Goal: Information Seeking & Learning: Learn about a topic

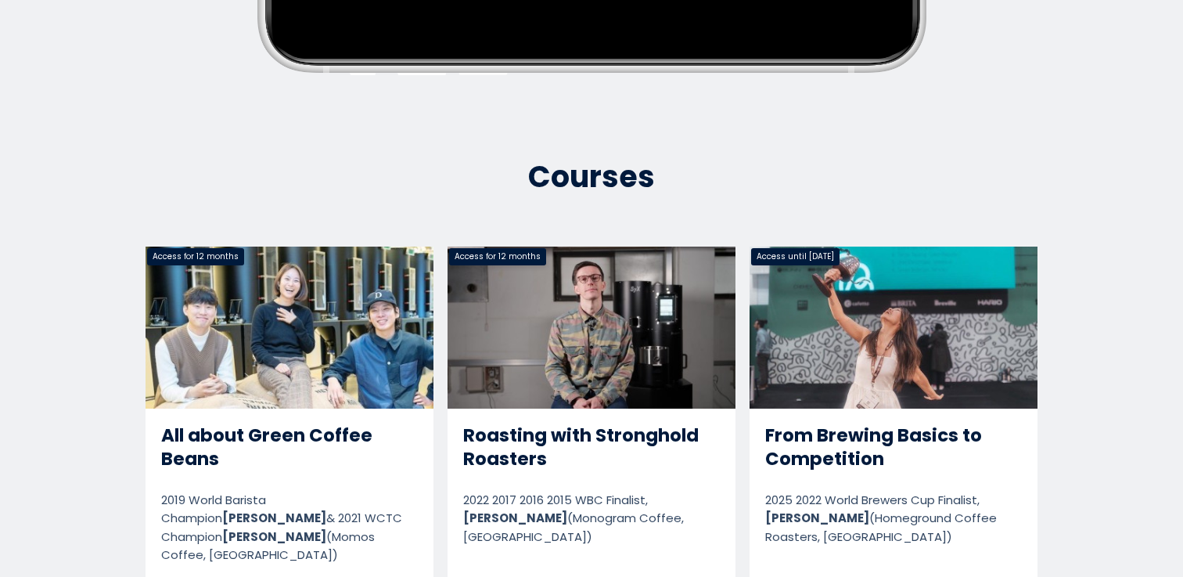
scroll to position [618, 0]
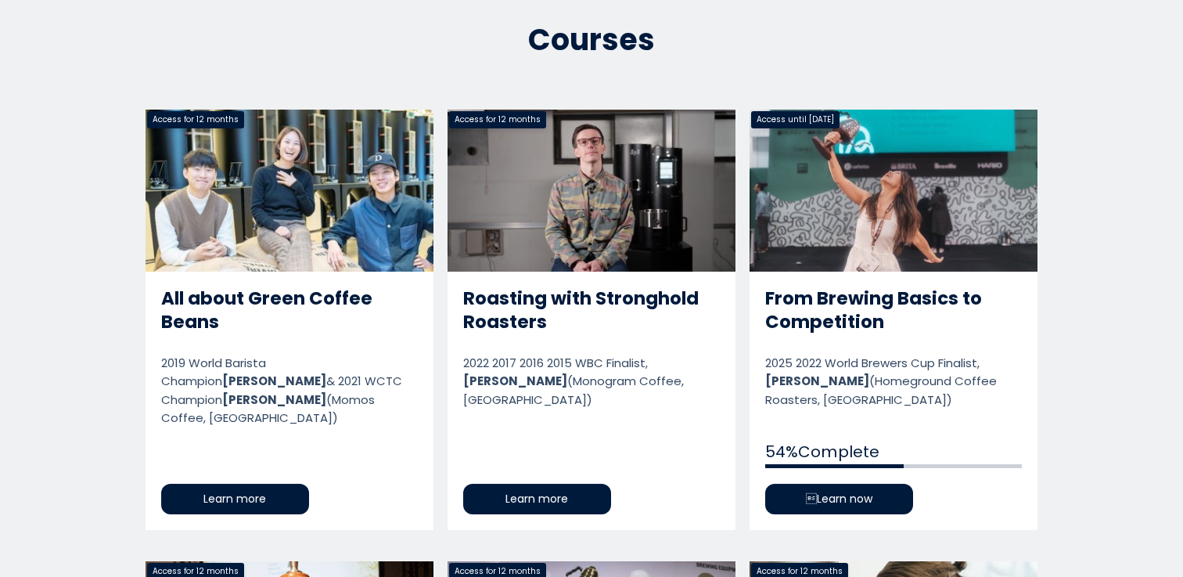
scroll to position [758, 0]
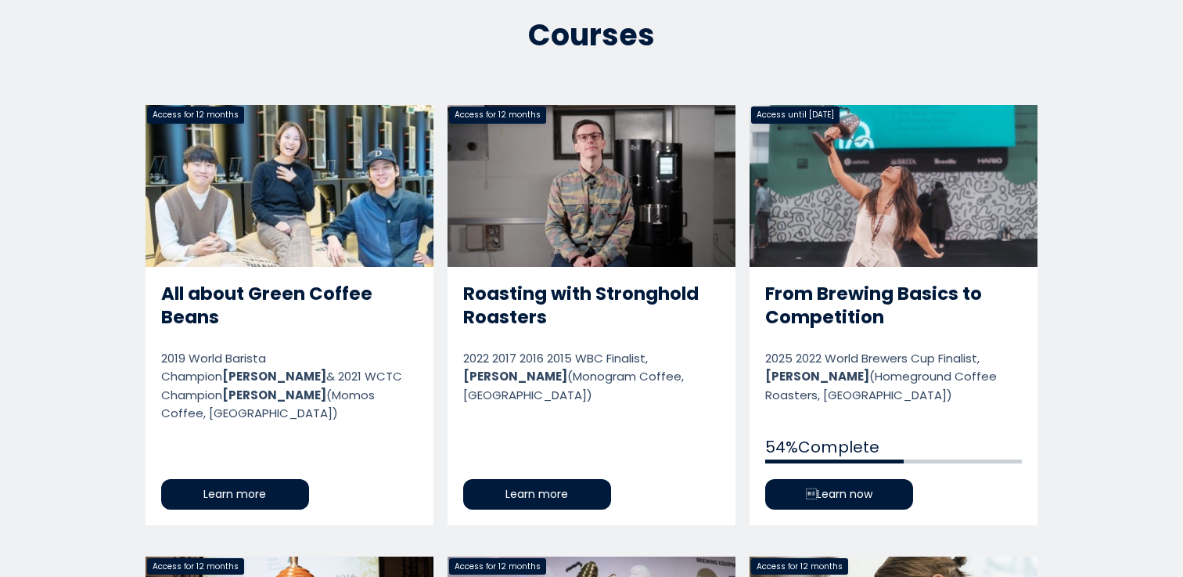
click at [780, 217] on link "From Brewing Basics to Competition" at bounding box center [894, 315] width 288 height 420
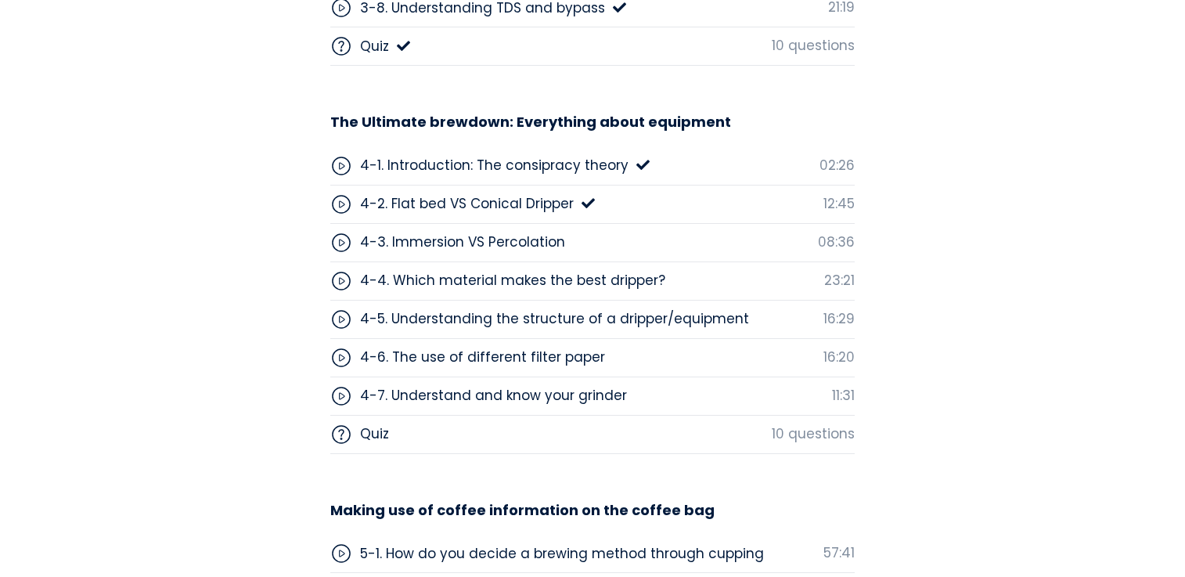
scroll to position [4841, 0]
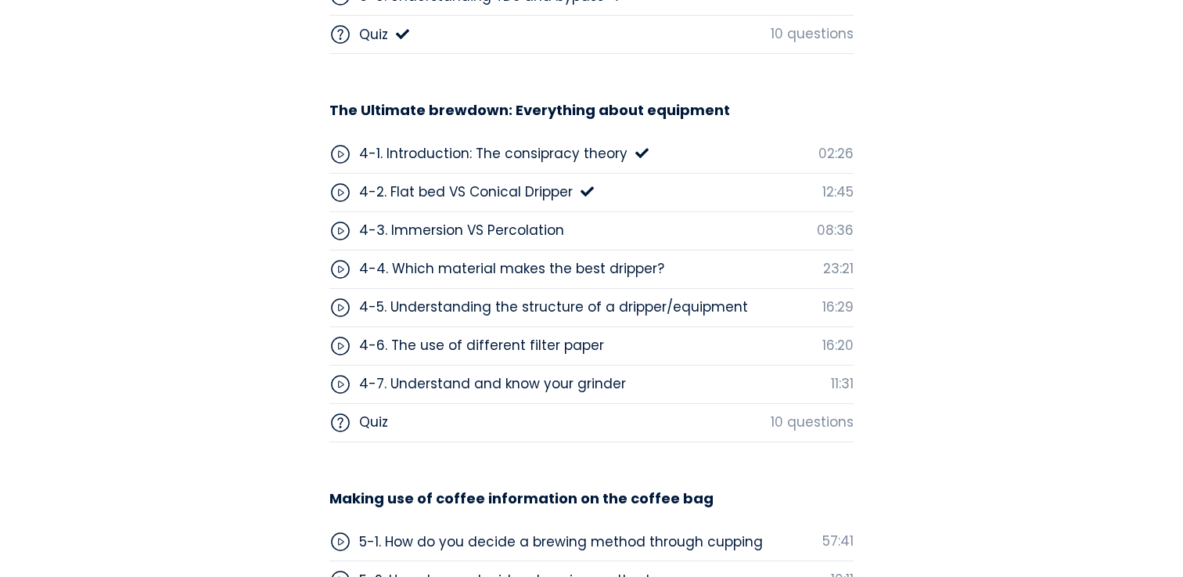
drag, startPoint x: 34, startPoint y: 275, endPoint x: 70, endPoint y: 267, distance: 36.1
click at [70, 267] on section "Course Lessons Curriculum 01 Introducing 1-1. Introduction 02:44 02 Do you know…" at bounding box center [591, 114] width 1183 height 2112
click at [59, 264] on section "Course Lessons Curriculum 01 Introducing 1-1. Introduction 02:44 02 Do you know…" at bounding box center [591, 114] width 1183 height 2112
click at [147, 135] on section "Course Lessons Curriculum 01 Introducing 1-1. Introduction 02:44 02 Do you know…" at bounding box center [592, 114] width 1185 height 2112
click at [204, 157] on section "Course Lessons Curriculum 01 Introducing 1-1. Introduction 02:44 02 Do you know…" at bounding box center [592, 114] width 1185 height 2112
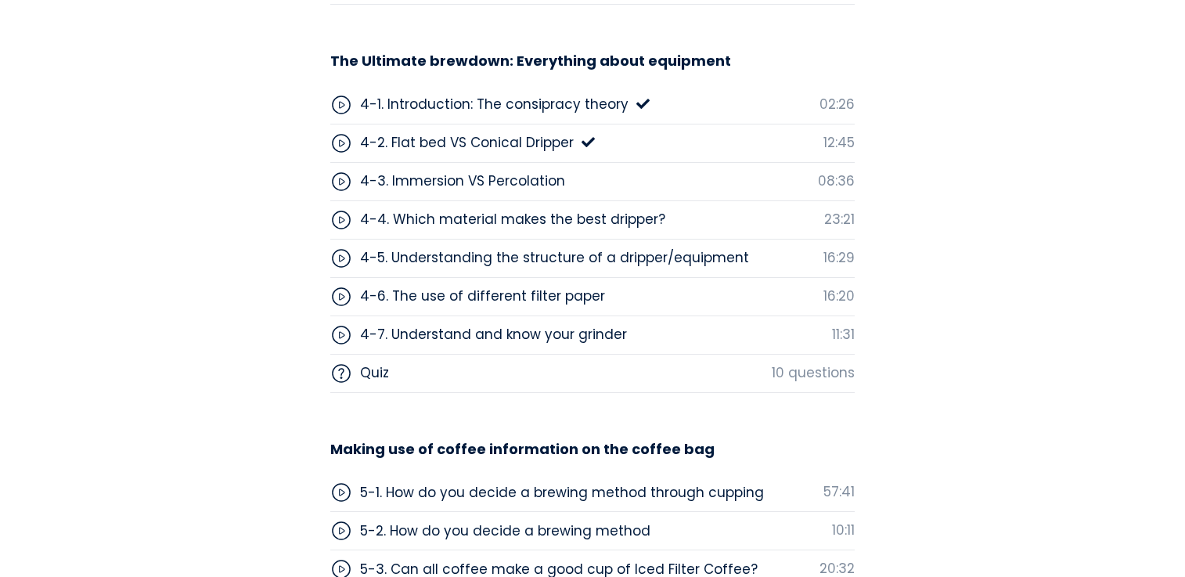
scroll to position [4883, 0]
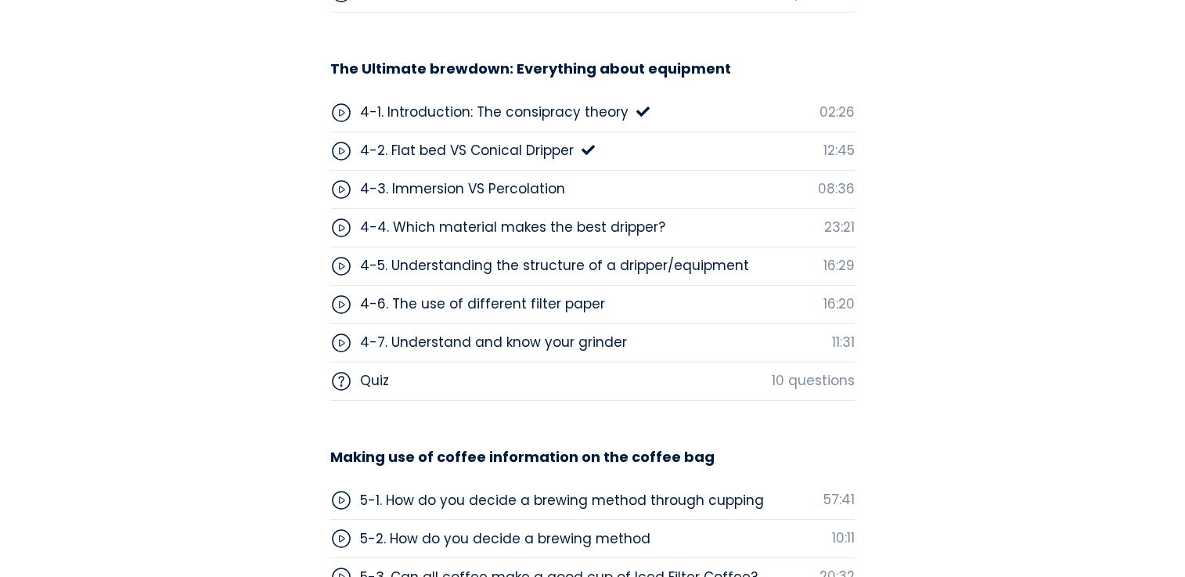
click at [503, 185] on div "4-3. Immersion VS Percolation" at bounding box center [462, 188] width 205 height 20
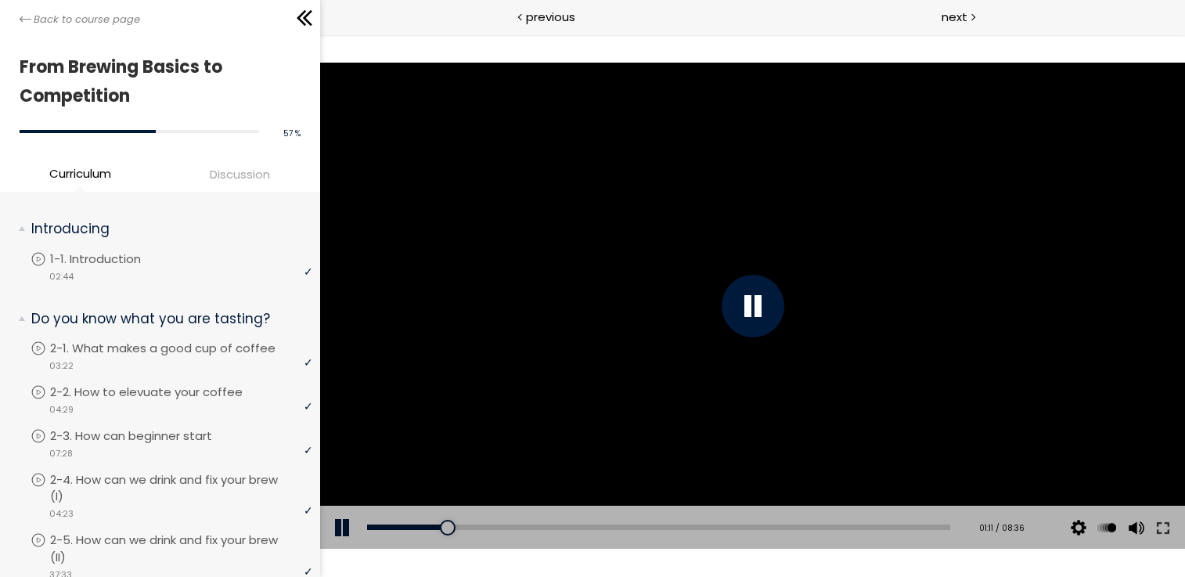
click at [417, 159] on div at bounding box center [751, 306] width 865 height 487
click at [418, 159] on div at bounding box center [751, 306] width 865 height 487
click at [418, 158] on div at bounding box center [751, 306] width 865 height 487
click at [424, 166] on div at bounding box center [751, 306] width 865 height 487
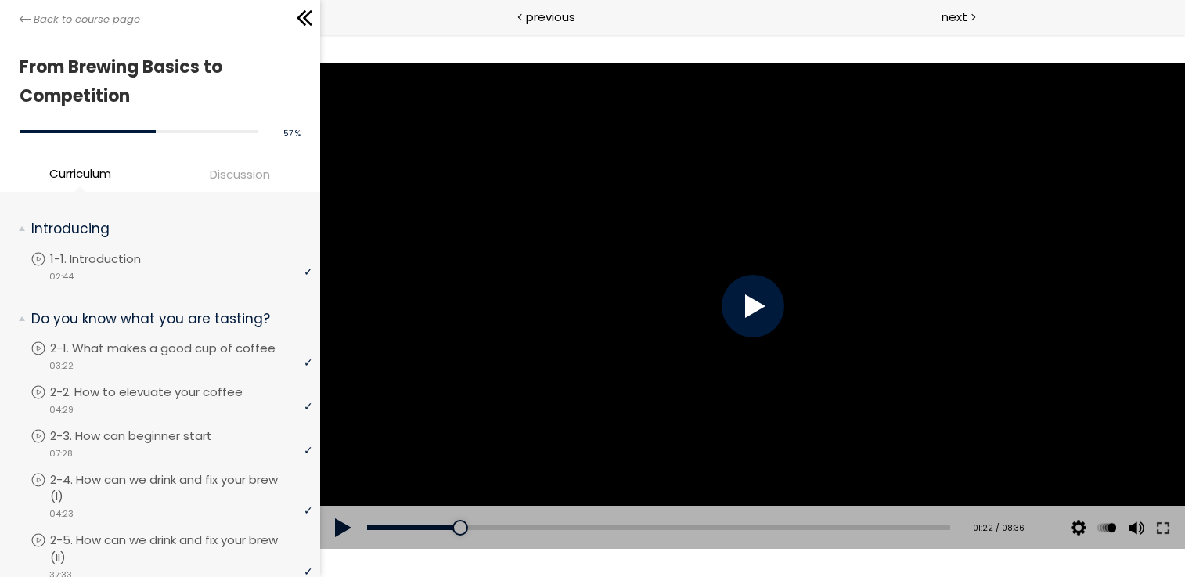
click at [532, 162] on div at bounding box center [751, 306] width 865 height 487
click at [532, 161] on div at bounding box center [751, 306] width 865 height 487
click at [783, 333] on div at bounding box center [751, 306] width 865 height 487
click at [448, 524] on div "01:14" at bounding box center [657, 526] width 583 height 5
click at [470, 316] on div at bounding box center [751, 306] width 865 height 487
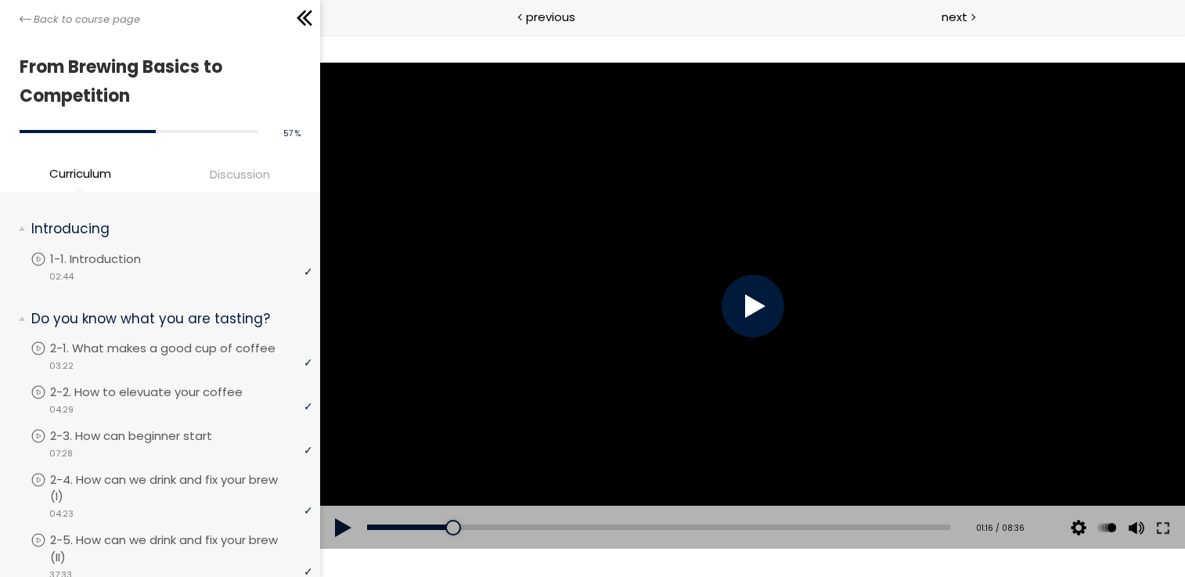
click at [470, 316] on div at bounding box center [751, 306] width 865 height 487
click at [553, 294] on div at bounding box center [751, 306] width 865 height 487
click at [552, 296] on div at bounding box center [751, 306] width 865 height 487
click at [465, 530] on div at bounding box center [473, 528] width 16 height 16
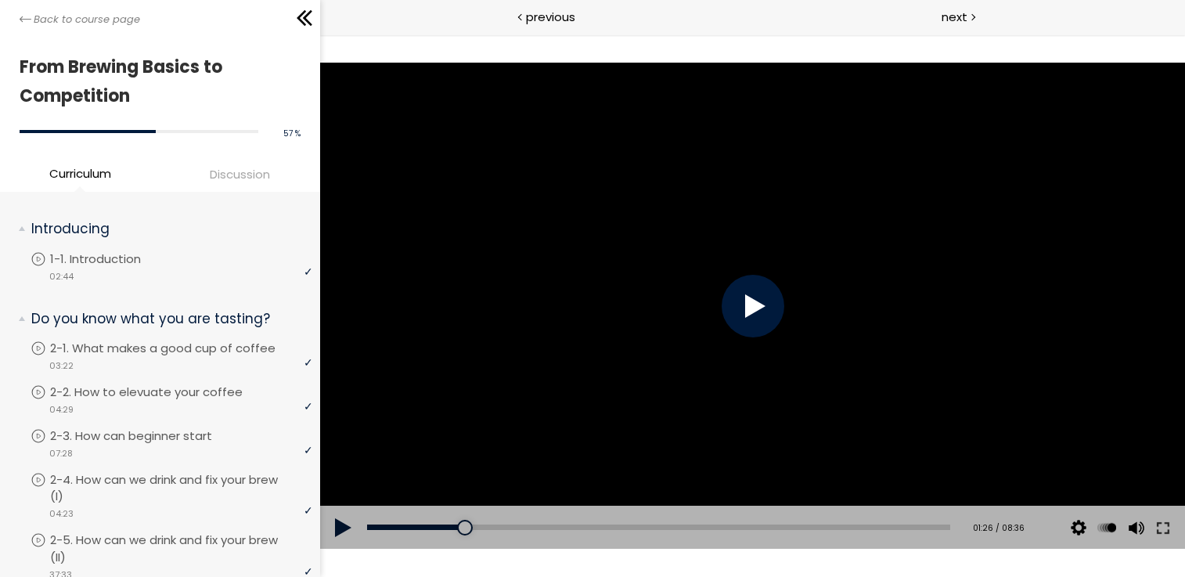
click at [608, 352] on div at bounding box center [751, 306] width 865 height 487
click at [664, 321] on div at bounding box center [751, 306] width 865 height 487
click at [664, 323] on div at bounding box center [751, 306] width 865 height 487
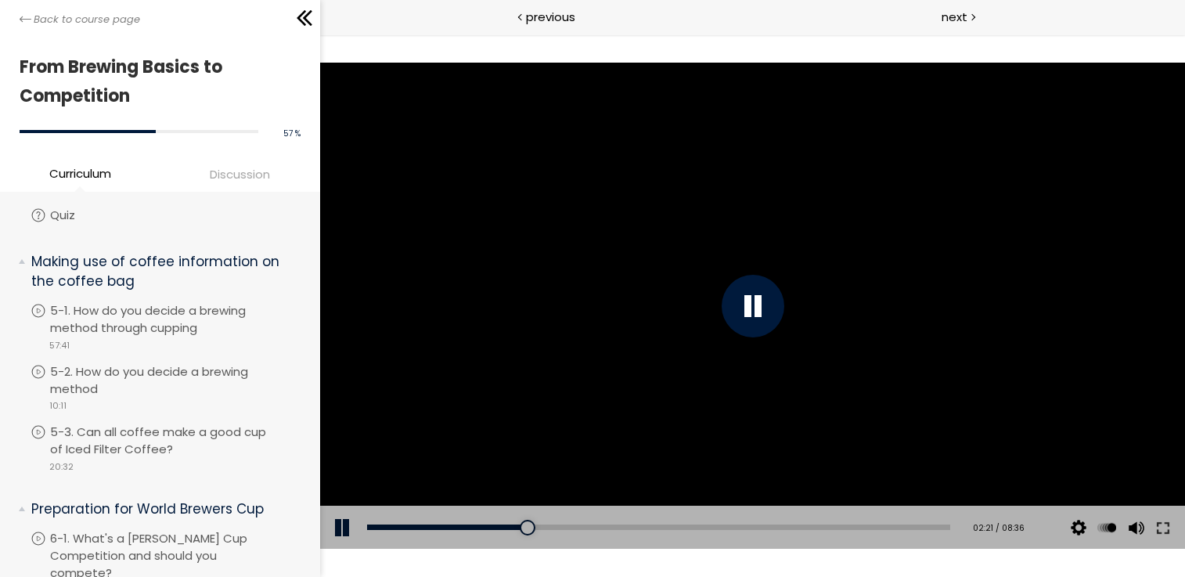
scroll to position [1813, 0]
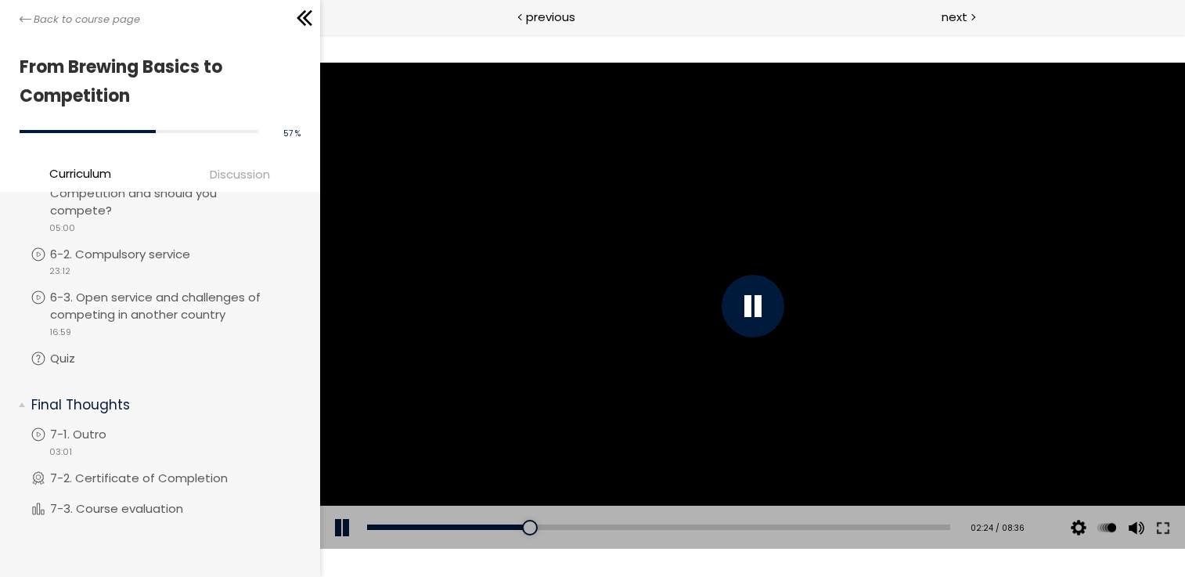
click at [506, 211] on div at bounding box center [751, 306] width 865 height 487
click at [218, 177] on span "Discussion" at bounding box center [240, 174] width 60 height 18
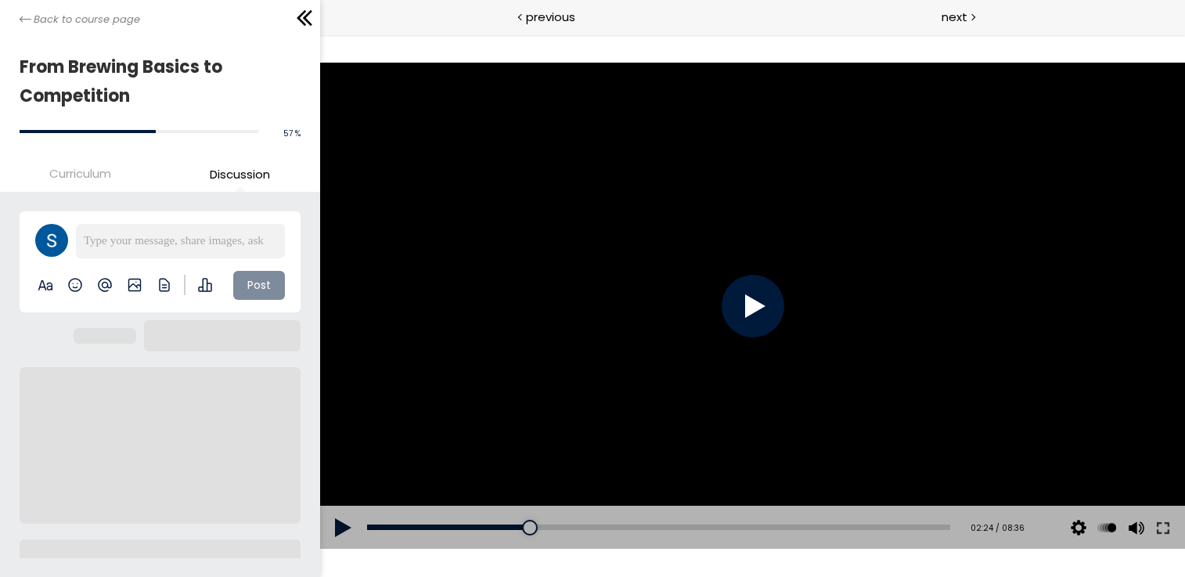
scroll to position [0, 0]
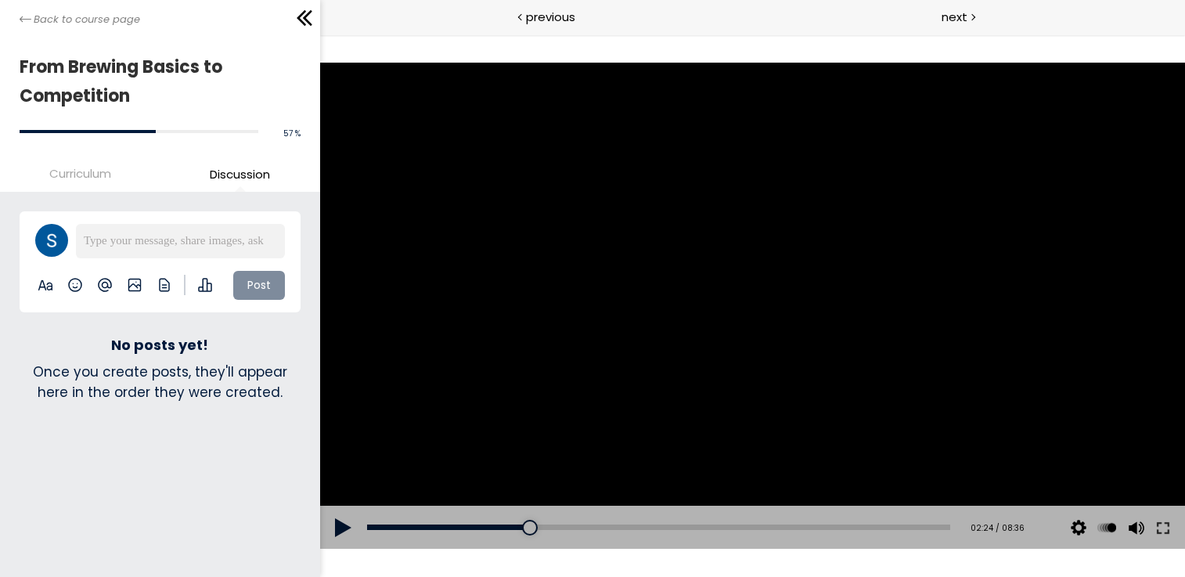
click at [85, 173] on span "Curriculum" at bounding box center [80, 173] width 62 height 18
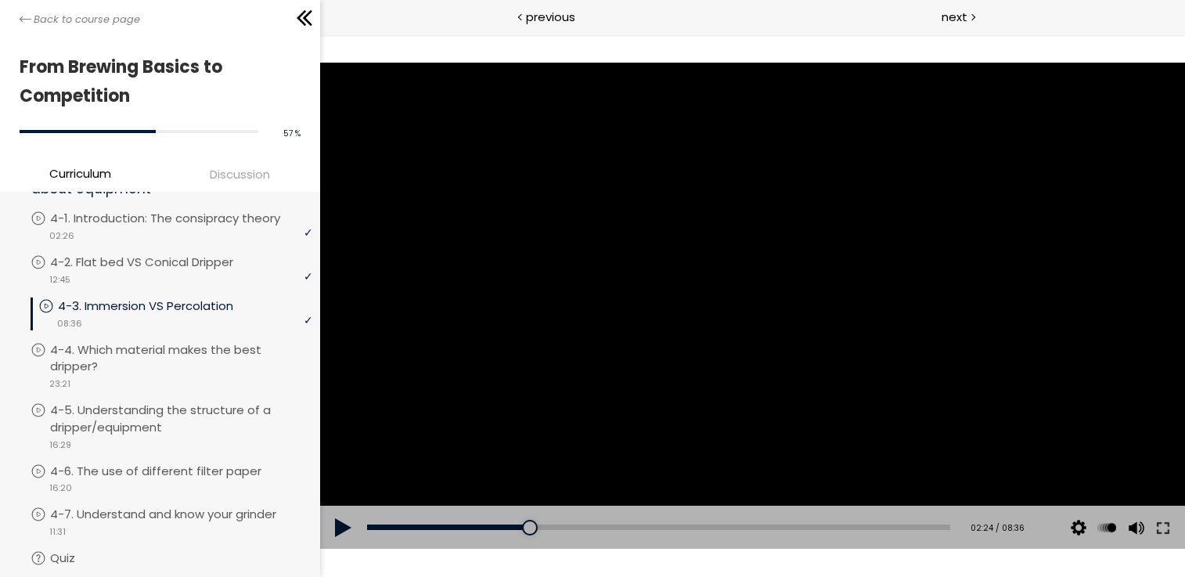
scroll to position [1141, 0]
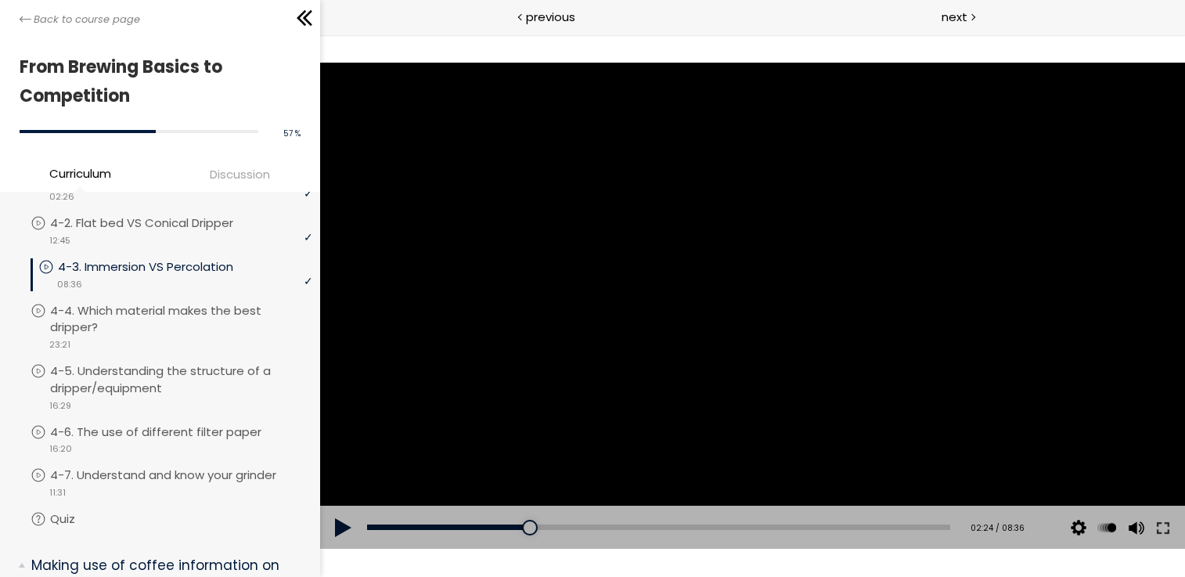
click at [484, 268] on div at bounding box center [751, 306] width 865 height 487
click at [603, 343] on div at bounding box center [751, 306] width 865 height 487
click at [643, 304] on div at bounding box center [751, 306] width 865 height 487
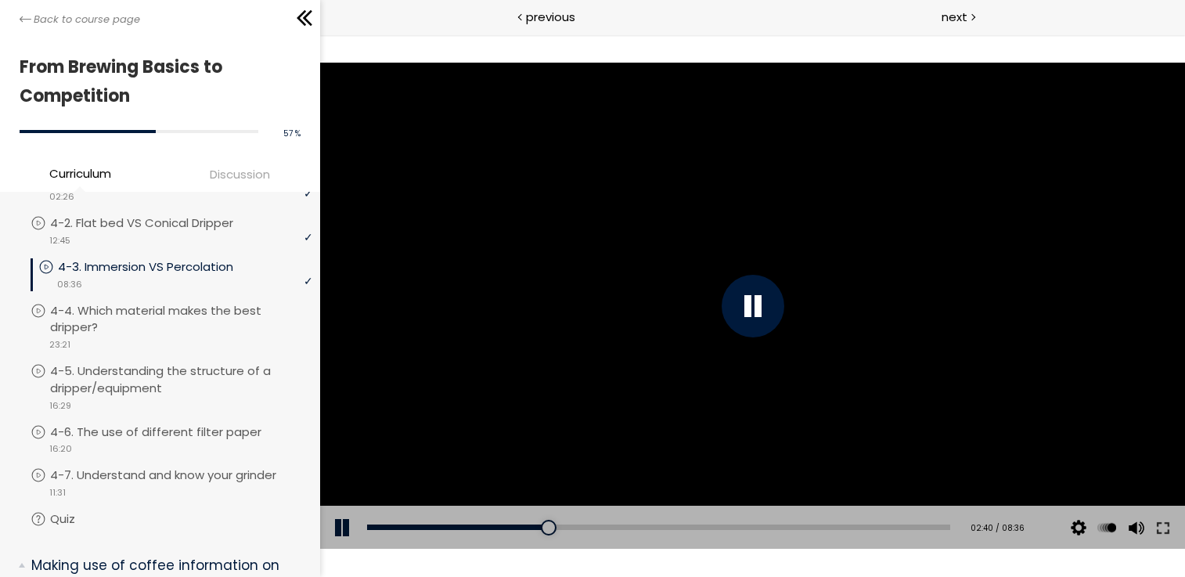
click at [709, 300] on div at bounding box center [751, 306] width 865 height 487
click at [710, 300] on div at bounding box center [751, 306] width 865 height 487
click at [701, 303] on div at bounding box center [751, 306] width 865 height 487
click at [701, 305] on div at bounding box center [751, 306] width 865 height 487
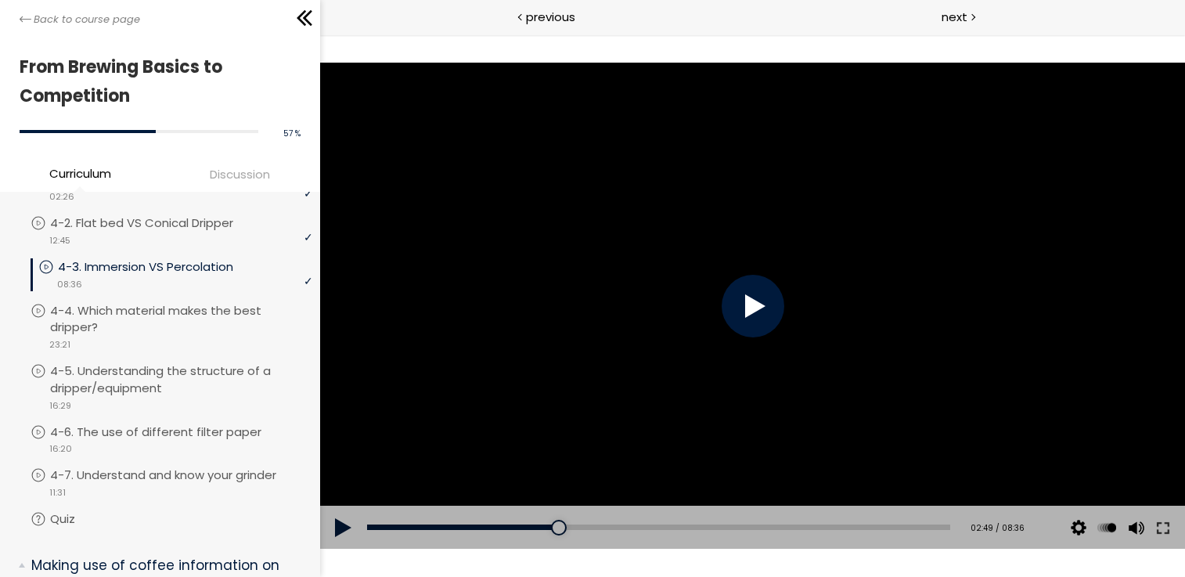
click at [699, 305] on div at bounding box center [751, 306] width 865 height 487
click at [637, 207] on div at bounding box center [751, 306] width 865 height 487
click at [655, 259] on div at bounding box center [751, 306] width 865 height 487
click at [662, 271] on div at bounding box center [751, 306] width 865 height 487
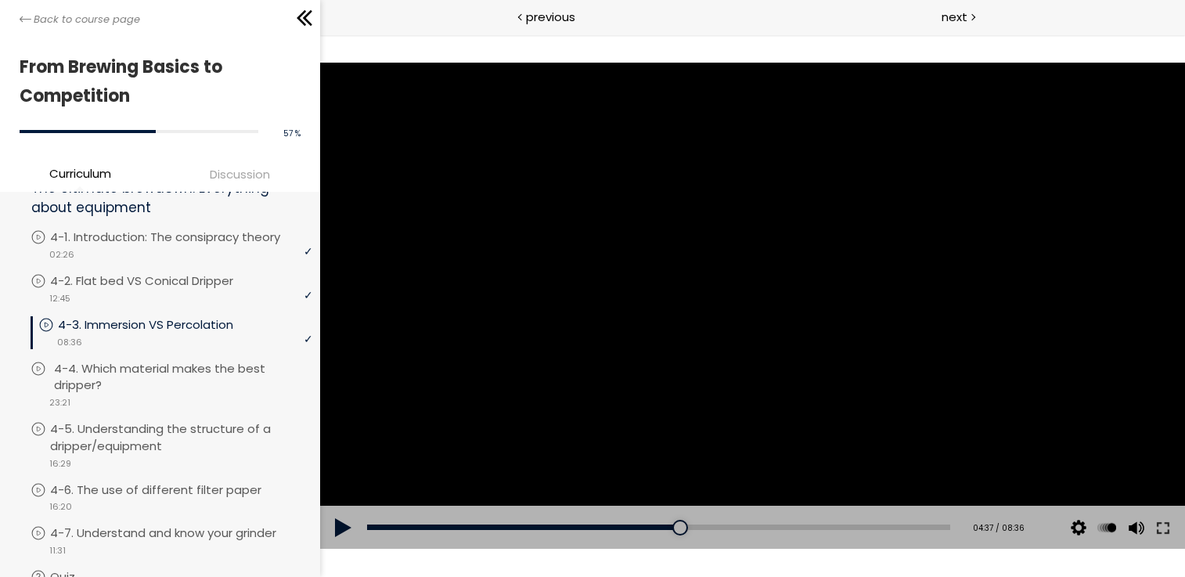
scroll to position [1105, 0]
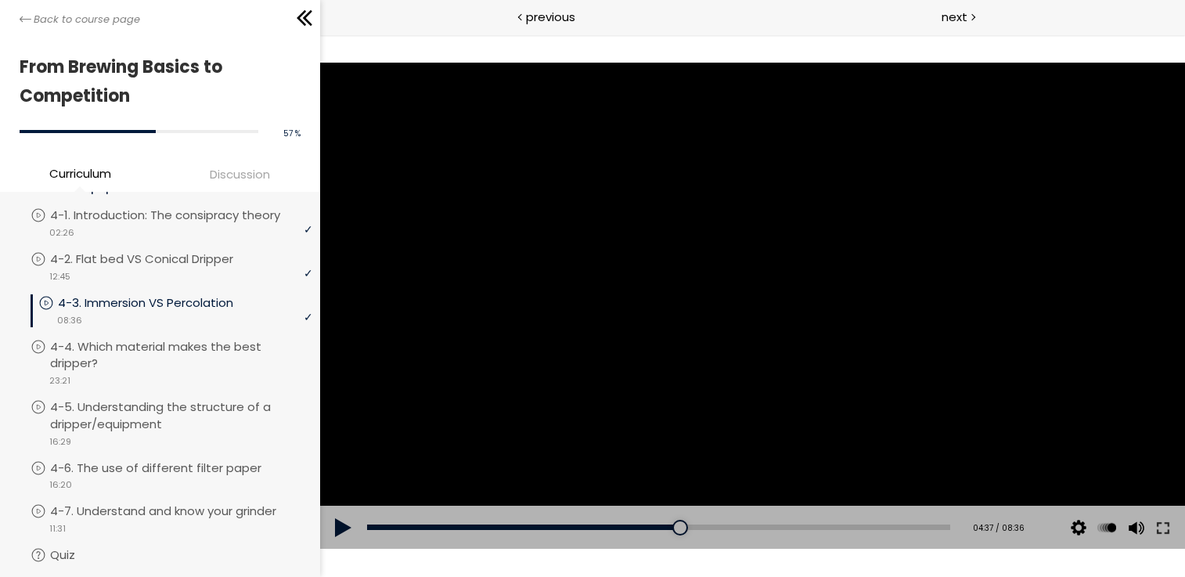
click at [642, 216] on div at bounding box center [751, 306] width 865 height 487
click at [664, 528] on div "04:29" at bounding box center [657, 526] width 583 height 5
click at [667, 319] on div at bounding box center [751, 306] width 865 height 487
click at [668, 322] on div at bounding box center [751, 306] width 865 height 487
click at [690, 297] on div at bounding box center [751, 306] width 865 height 487
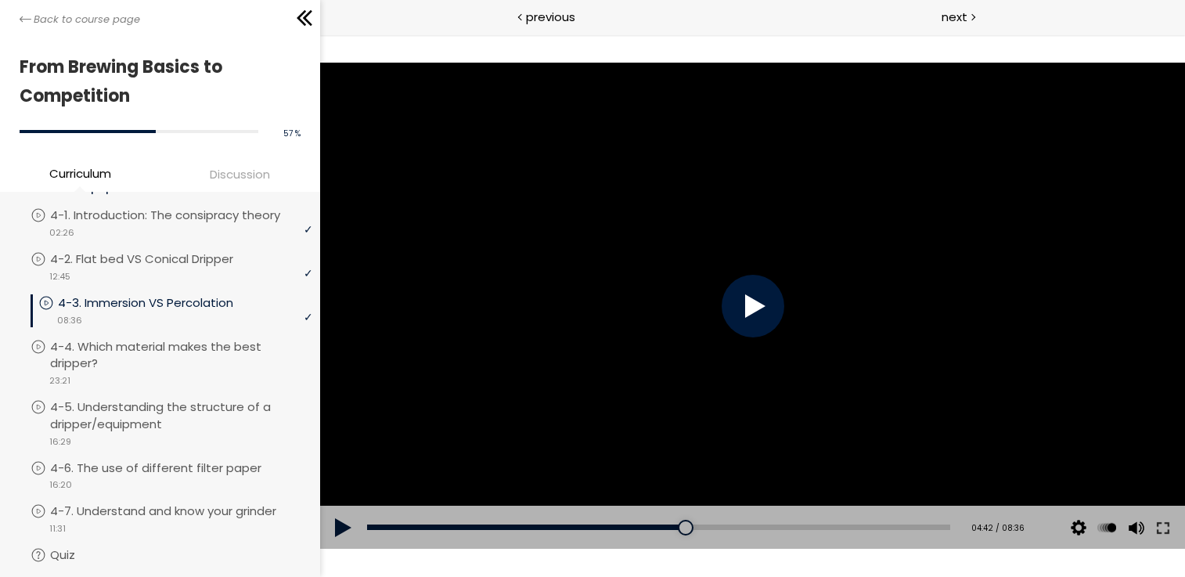
click at [690, 297] on div at bounding box center [751, 306] width 865 height 487
click at [670, 527] on div "04:35" at bounding box center [657, 526] width 583 height 5
click at [706, 295] on div at bounding box center [751, 306] width 865 height 487
click at [661, 528] on div "04:26" at bounding box center [657, 526] width 583 height 5
click at [697, 352] on div at bounding box center [751, 306] width 865 height 487
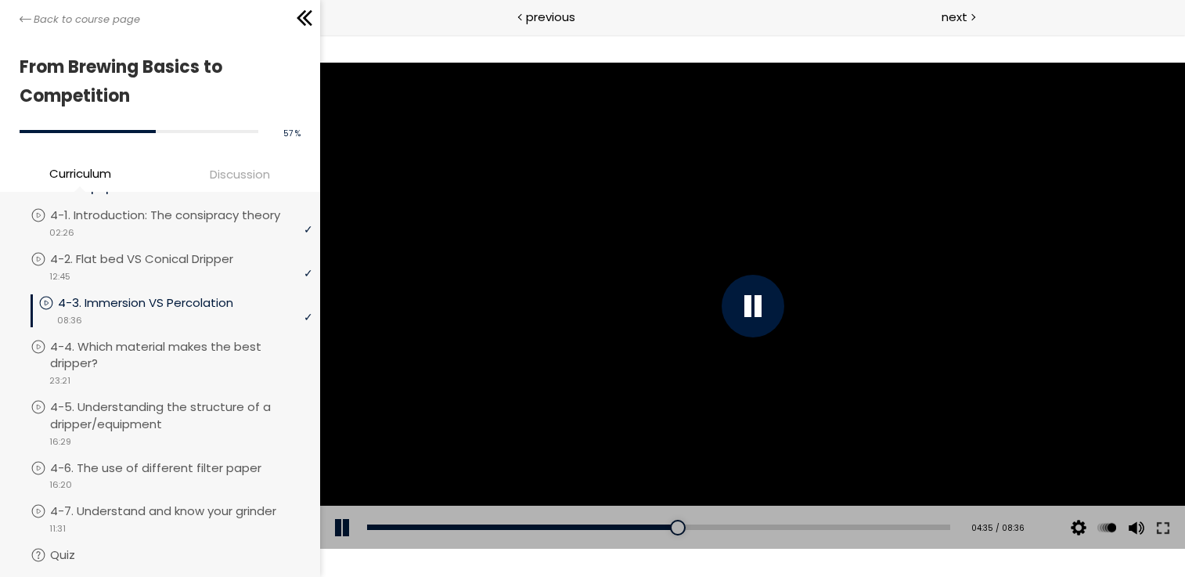
click at [631, 275] on div at bounding box center [751, 306] width 865 height 487
click at [634, 275] on div at bounding box center [751, 306] width 865 height 487
click at [636, 275] on div at bounding box center [751, 306] width 865 height 487
click at [649, 257] on div at bounding box center [751, 306] width 865 height 487
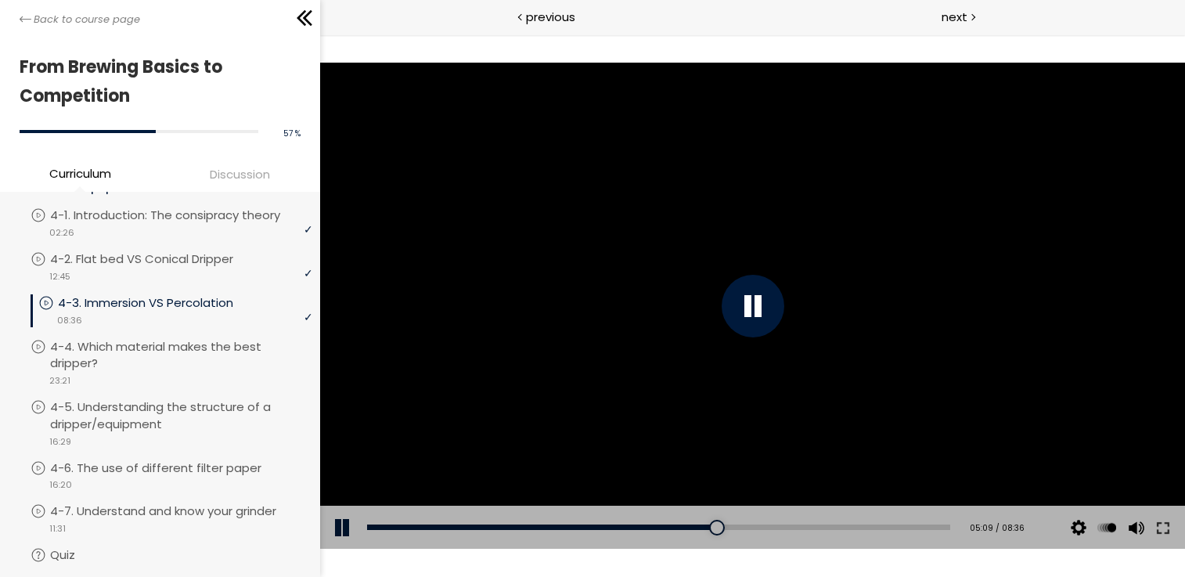
click at [647, 231] on div at bounding box center [751, 306] width 865 height 487
click at [625, 299] on div at bounding box center [751, 306] width 865 height 487
click at [624, 301] on div at bounding box center [751, 306] width 865 height 487
click at [618, 255] on div at bounding box center [751, 306] width 865 height 487
click at [614, 264] on div at bounding box center [751, 306] width 865 height 487
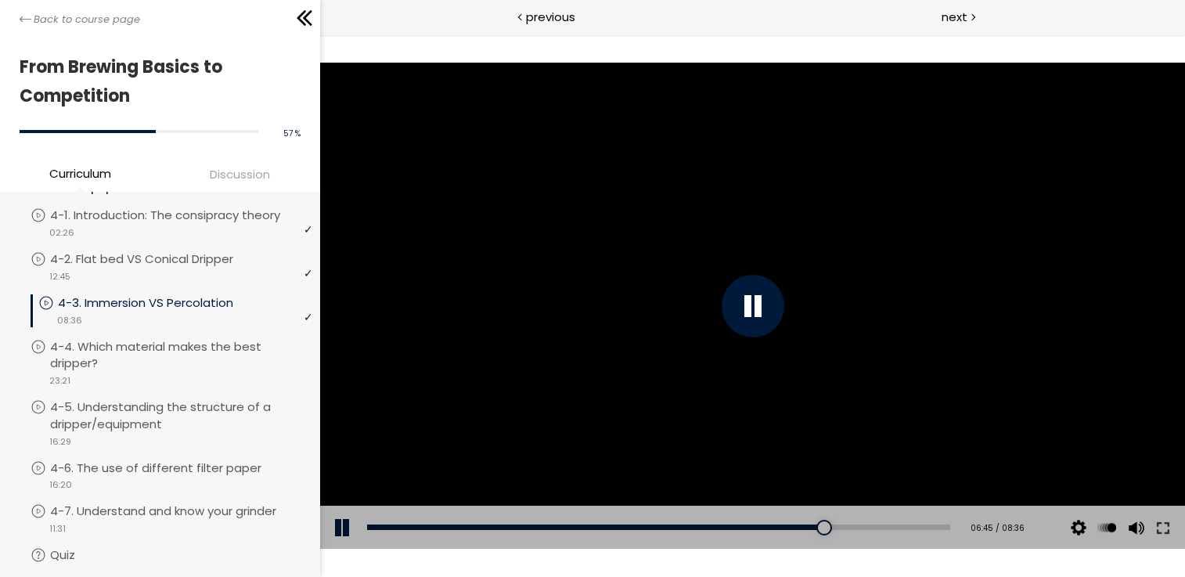
click at [788, 288] on div at bounding box center [751, 306] width 865 height 487
click at [776, 296] on div at bounding box center [752, 306] width 63 height 63
click at [773, 297] on div at bounding box center [752, 306] width 63 height 63
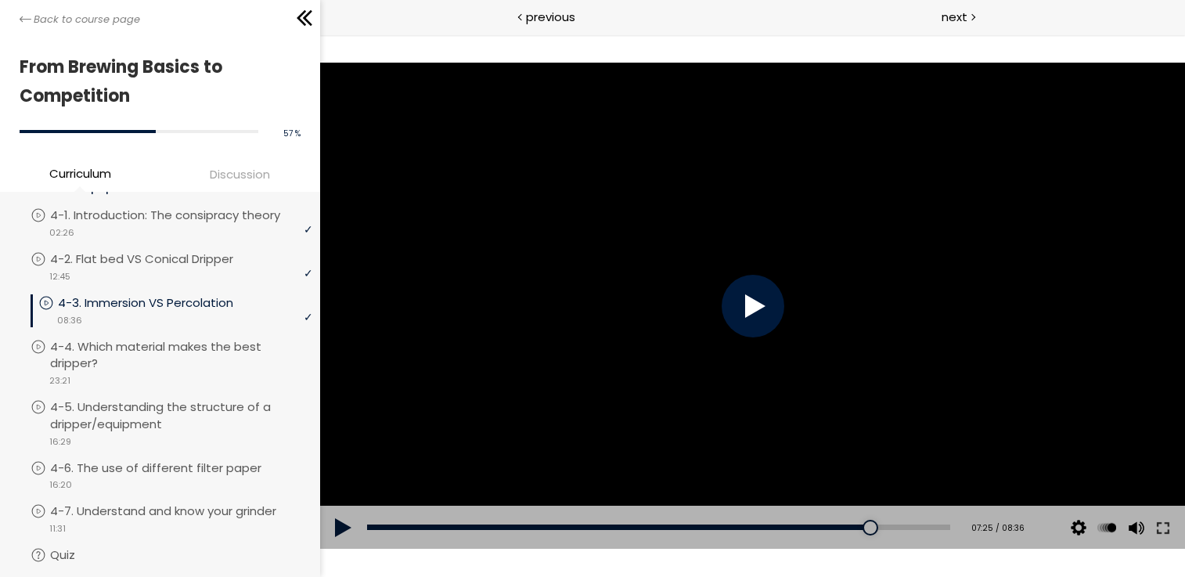
click at [773, 296] on div at bounding box center [752, 306] width 63 height 63
click at [852, 524] on div "07:19" at bounding box center [657, 526] width 583 height 5
click at [820, 345] on div at bounding box center [751, 306] width 865 height 487
click at [856, 279] on div at bounding box center [751, 306] width 865 height 487
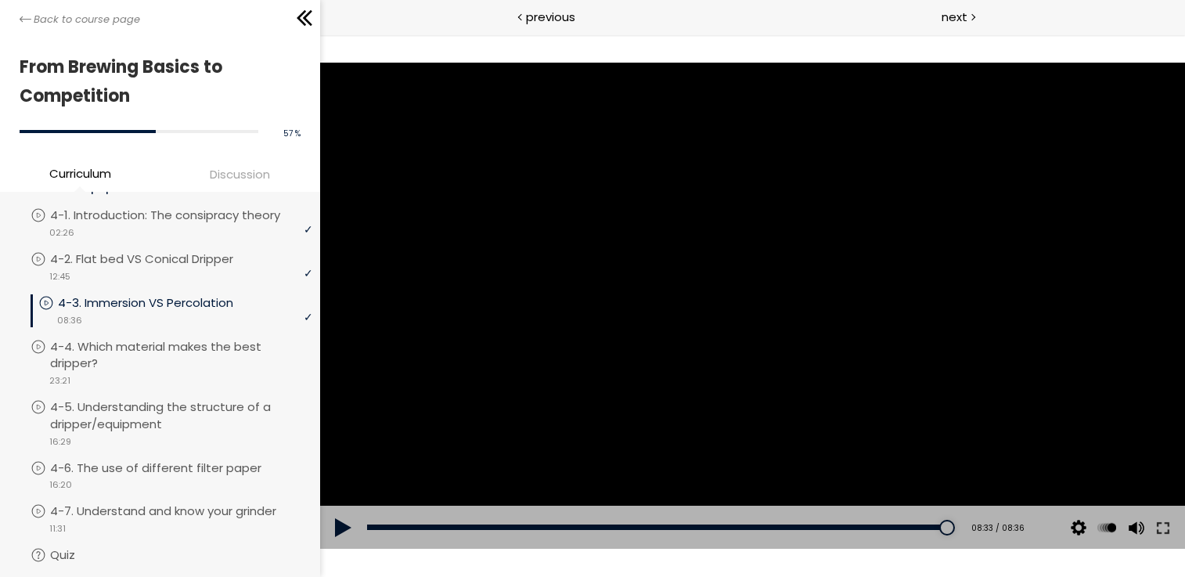
click at [558, 176] on div at bounding box center [751, 306] width 865 height 487
click at [182, 338] on p "4-4. Which material makes the best dripper?" at bounding box center [185, 355] width 262 height 34
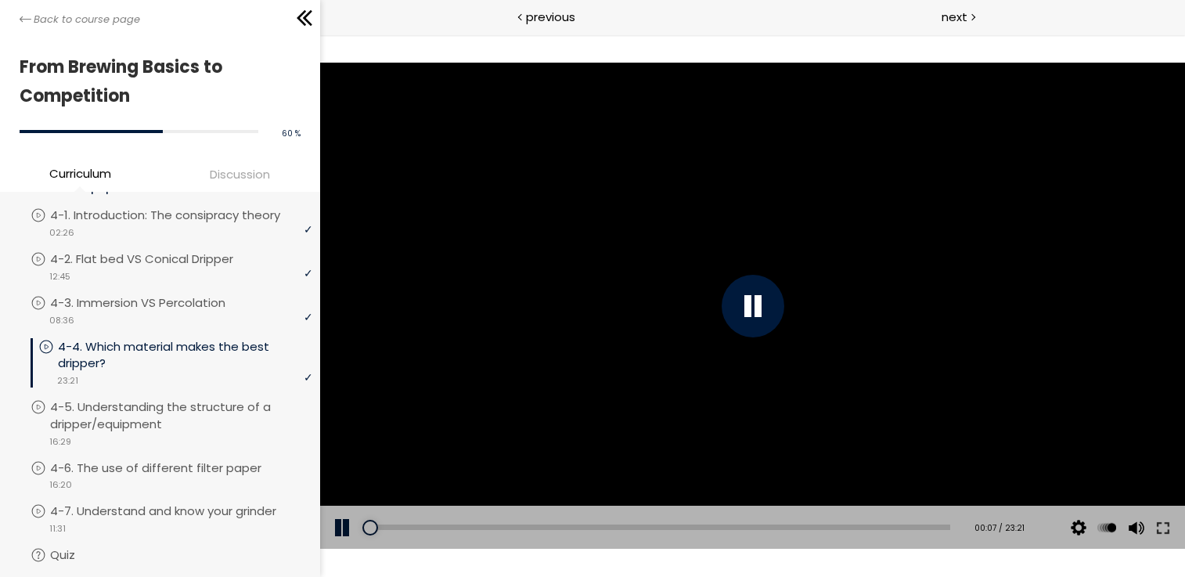
click at [466, 514] on div "Add chapter 00:30" at bounding box center [657, 528] width 583 height 44
click at [457, 315] on div at bounding box center [751, 306] width 865 height 487
click at [625, 125] on div at bounding box center [751, 306] width 865 height 487
click at [655, 229] on div at bounding box center [751, 306] width 865 height 487
click at [751, 299] on div at bounding box center [752, 306] width 63 height 63
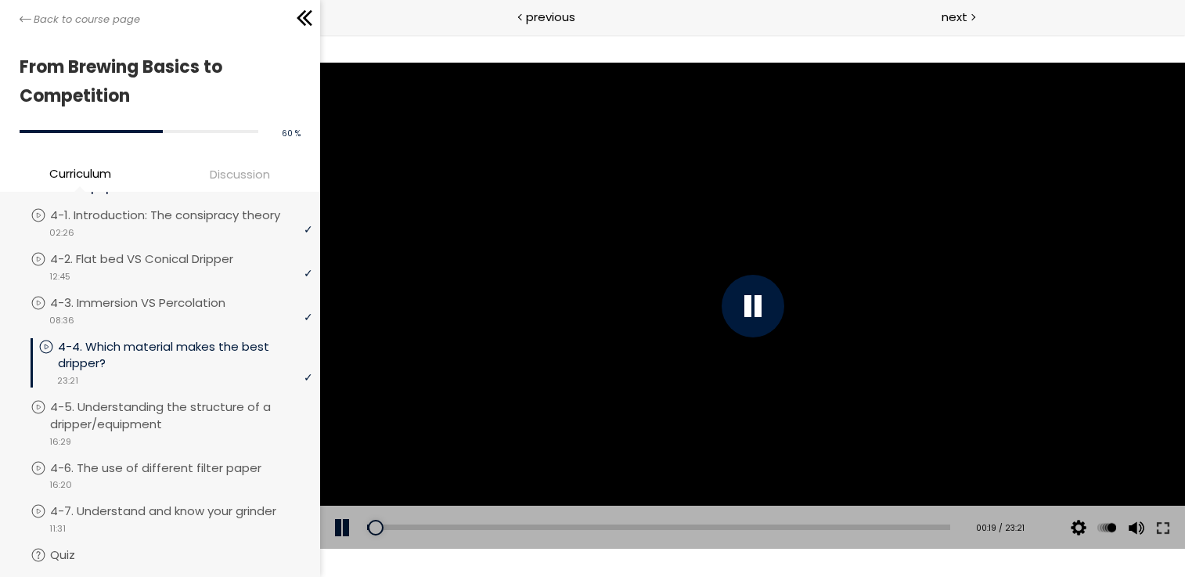
click at [751, 299] on div at bounding box center [752, 306] width 63 height 63
click at [750, 297] on div at bounding box center [752, 306] width 63 height 63
click at [817, 297] on div at bounding box center [751, 306] width 865 height 487
click at [756, 262] on div at bounding box center [751, 306] width 865 height 487
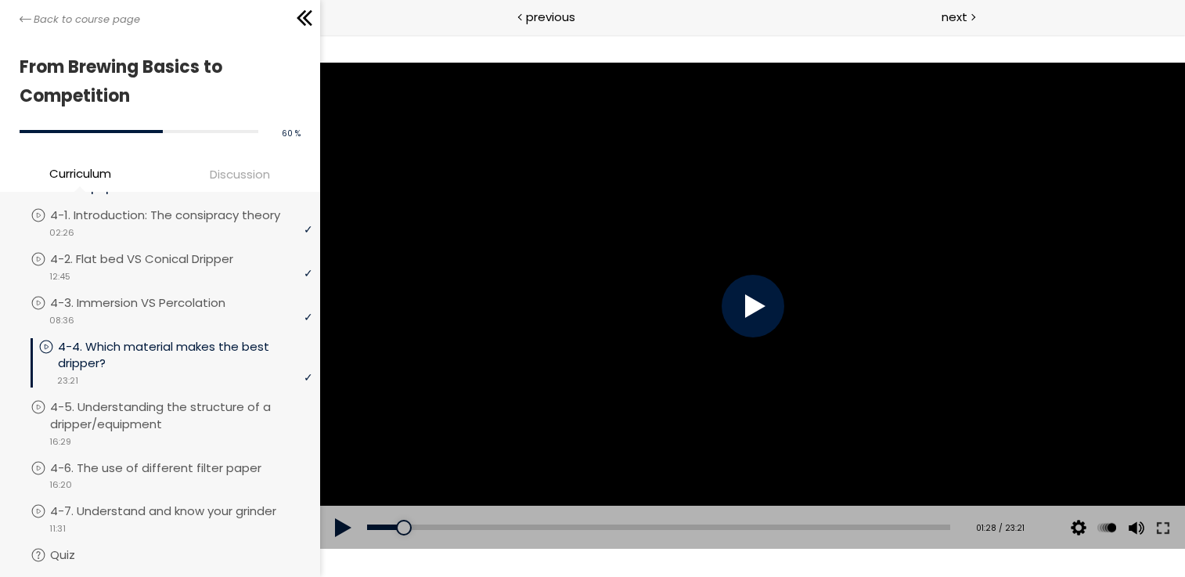
click at [756, 262] on div at bounding box center [751, 306] width 865 height 487
click at [749, 286] on div at bounding box center [752, 306] width 63 height 63
click at [749, 294] on div at bounding box center [752, 306] width 63 height 63
click at [744, 295] on div at bounding box center [751, 306] width 865 height 487
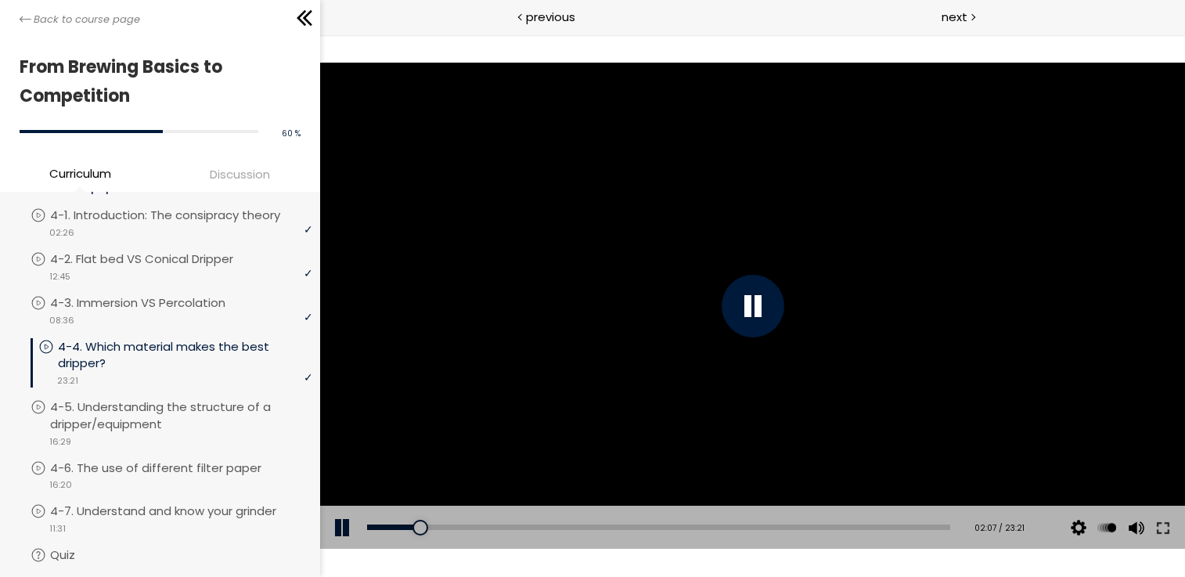
click at [423, 387] on div at bounding box center [751, 306] width 865 height 487
click at [595, 409] on div at bounding box center [751, 306] width 865 height 487
click at [811, 313] on div at bounding box center [751, 306] width 865 height 487
click at [900, 440] on div at bounding box center [751, 306] width 865 height 487
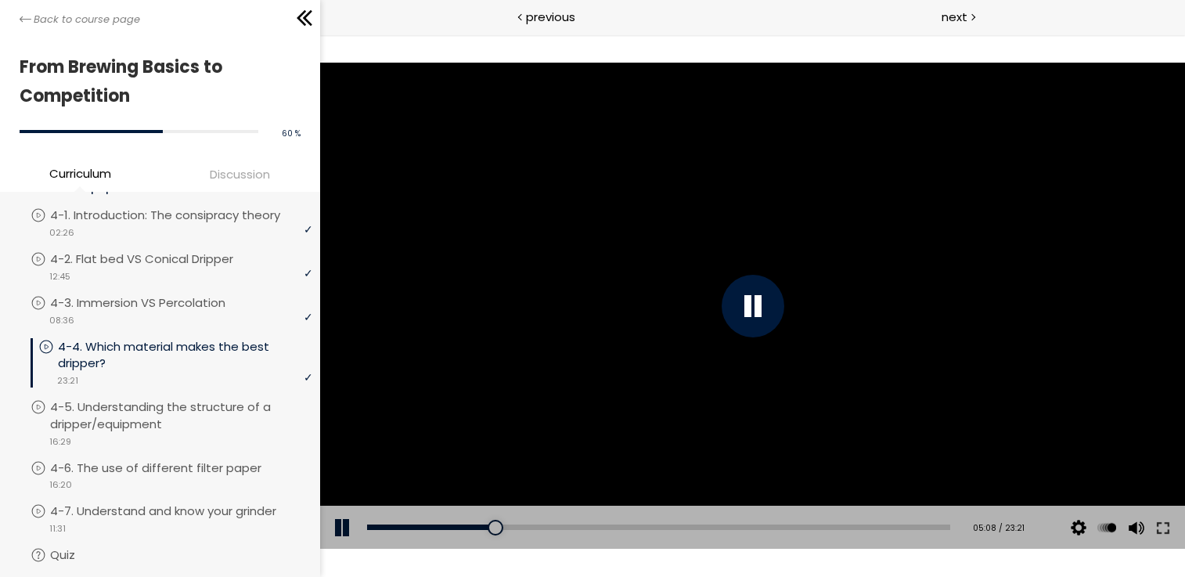
click at [751, 301] on div at bounding box center [752, 306] width 63 height 63
click at [656, 172] on div at bounding box center [751, 306] width 865 height 487
click at [657, 171] on div at bounding box center [751, 306] width 865 height 487
click at [703, 191] on div at bounding box center [751, 306] width 865 height 487
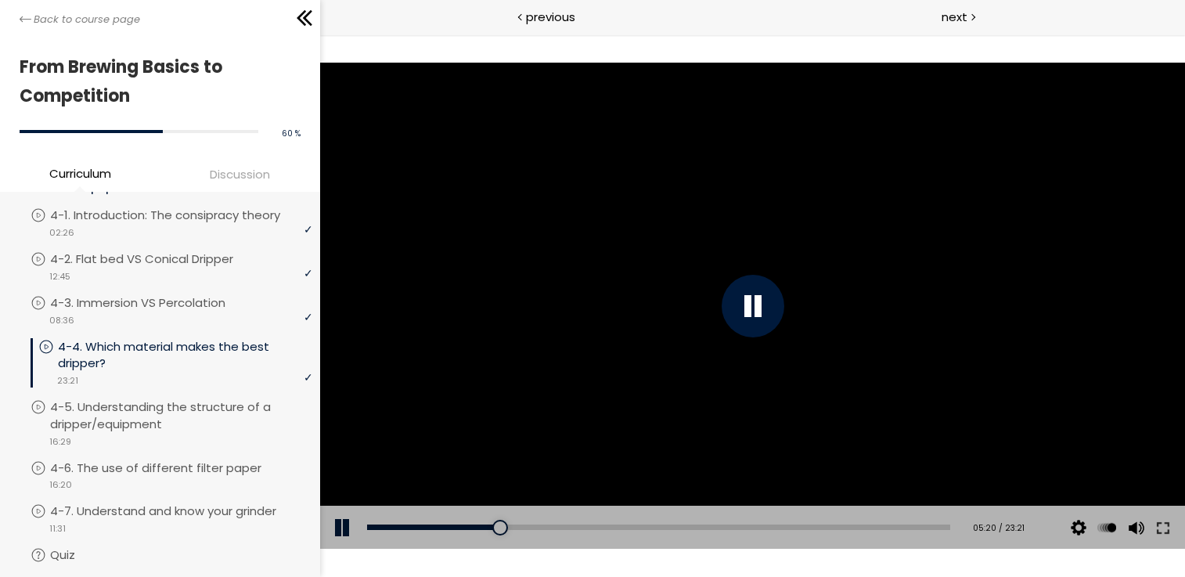
click at [704, 200] on div at bounding box center [751, 306] width 865 height 487
click at [697, 210] on div at bounding box center [751, 306] width 865 height 487
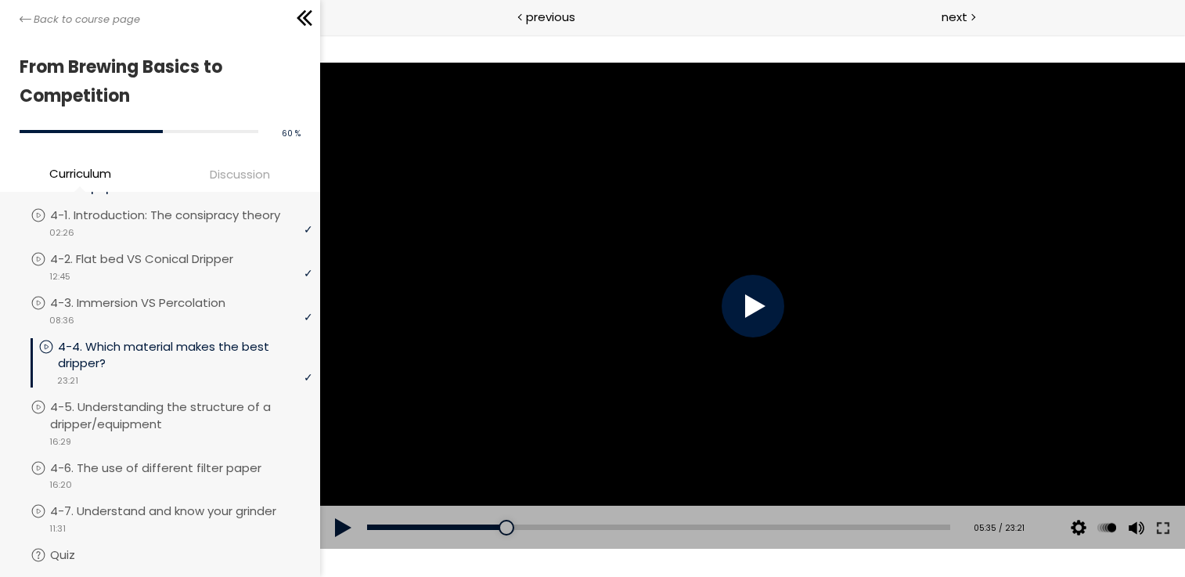
click at [697, 210] on div at bounding box center [751, 306] width 865 height 487
click at [702, 211] on div at bounding box center [751, 306] width 865 height 487
click at [713, 226] on div at bounding box center [751, 306] width 865 height 487
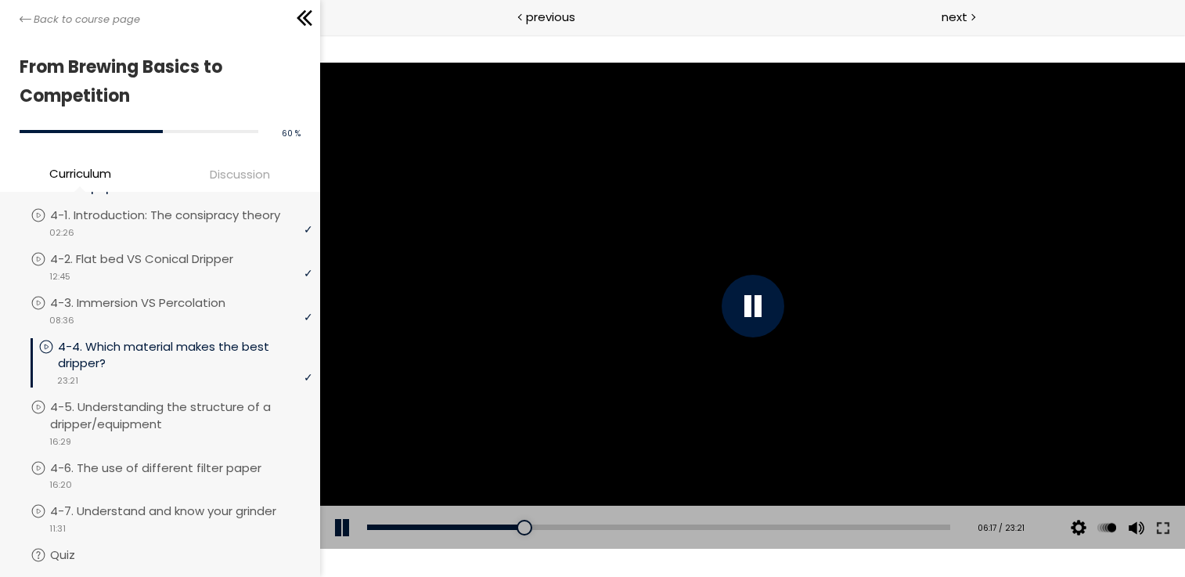
click at [716, 212] on div at bounding box center [751, 306] width 865 height 487
click at [659, 266] on div at bounding box center [751, 306] width 865 height 487
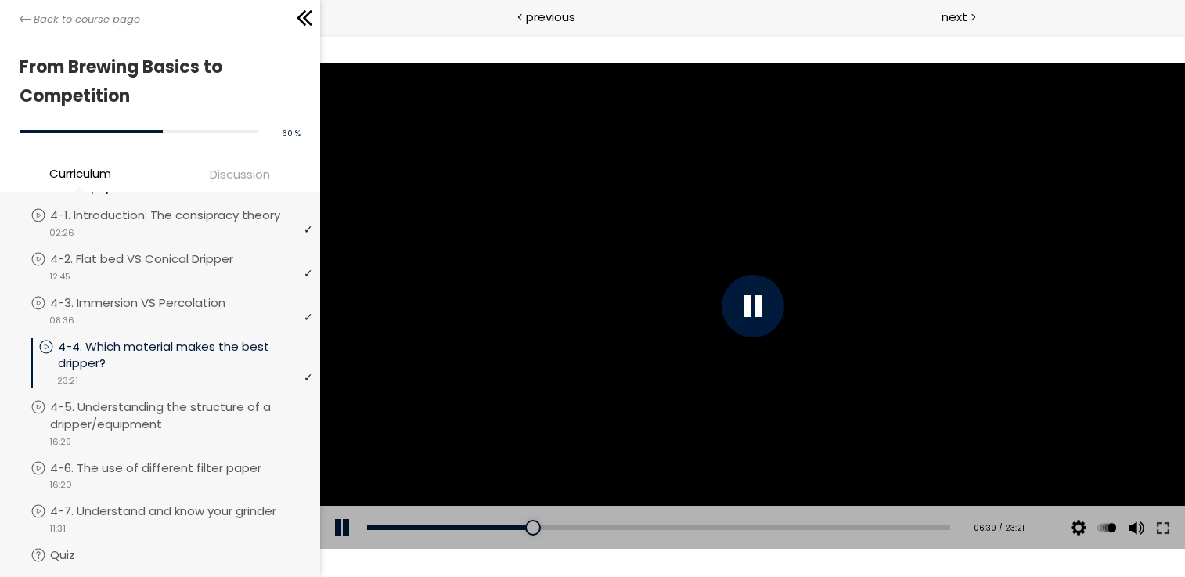
click at [723, 265] on div at bounding box center [751, 306] width 865 height 487
click at [671, 341] on div at bounding box center [751, 306] width 865 height 487
click at [708, 337] on div at bounding box center [751, 306] width 865 height 487
click at [718, 324] on div at bounding box center [751, 306] width 865 height 487
click at [783, 286] on div at bounding box center [751, 306] width 865 height 487
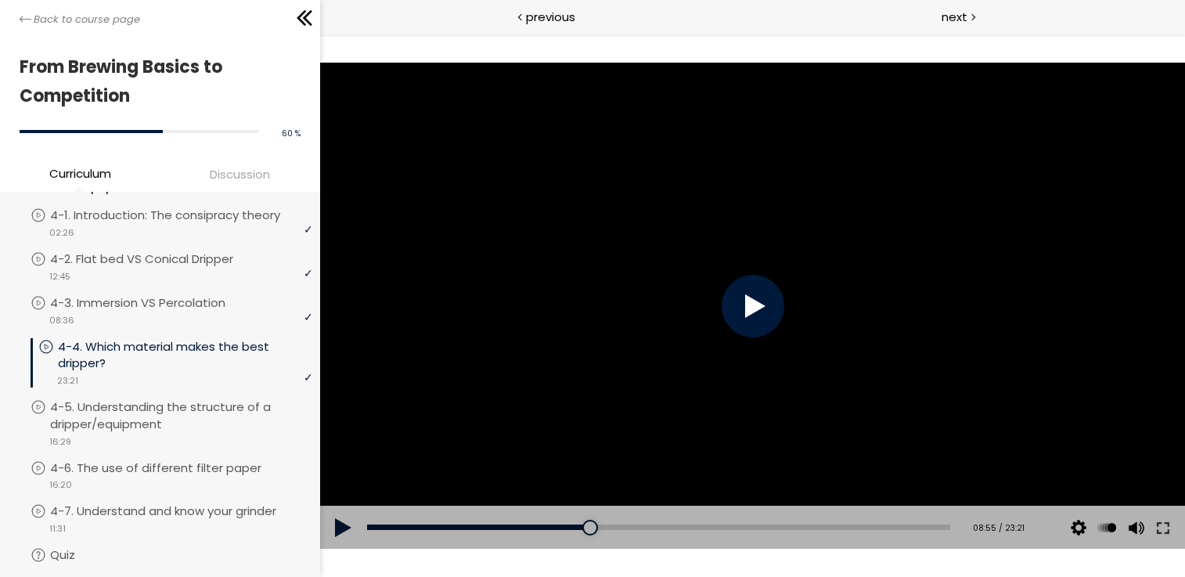
click at [808, 284] on div at bounding box center [751, 306] width 865 height 487
click at [798, 287] on div at bounding box center [751, 306] width 865 height 487
click at [788, 261] on div at bounding box center [751, 306] width 865 height 487
click at [729, 279] on div at bounding box center [751, 306] width 865 height 487
click at [729, 280] on div at bounding box center [751, 306] width 865 height 487
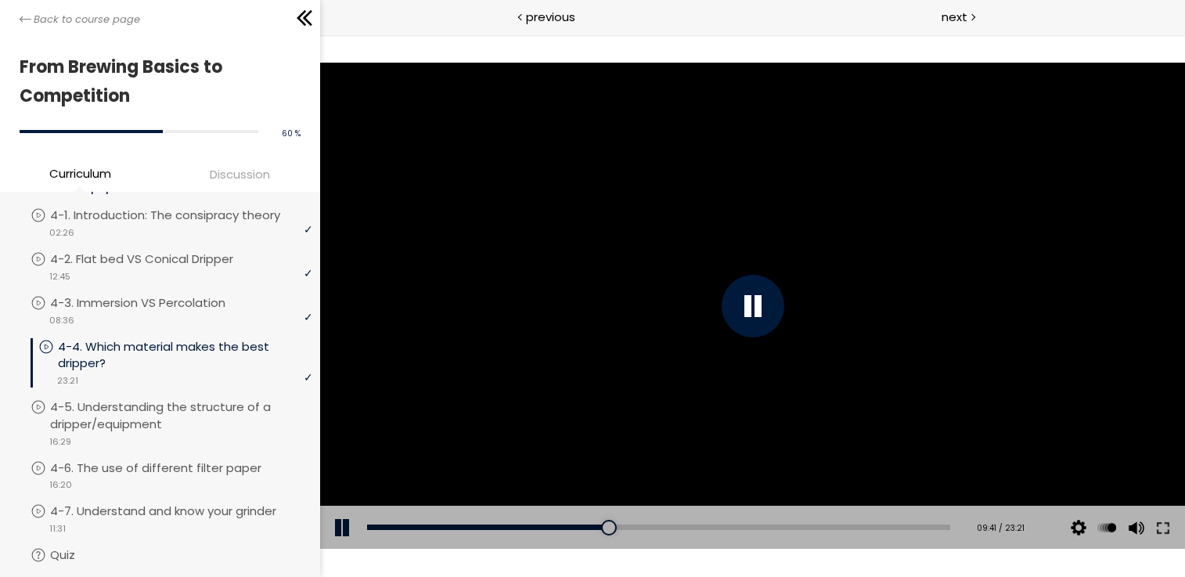
click at [749, 285] on div at bounding box center [752, 306] width 63 height 63
click at [751, 342] on div at bounding box center [751, 306] width 865 height 487
click at [1014, 316] on div at bounding box center [751, 306] width 865 height 487
click at [816, 309] on div at bounding box center [751, 306] width 865 height 487
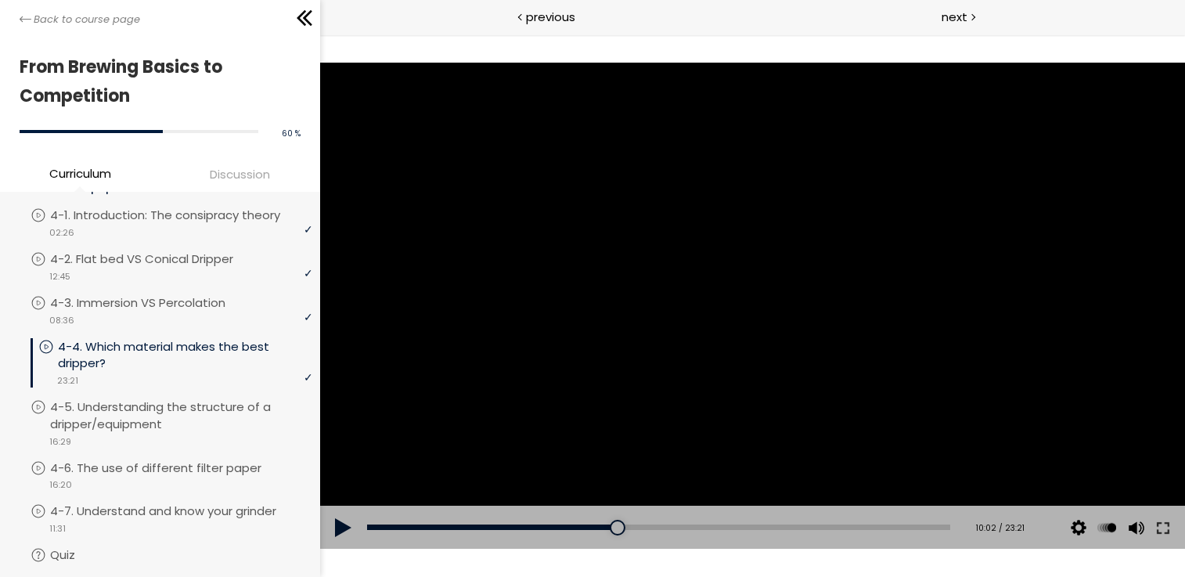
click at [773, 315] on div at bounding box center [751, 306] width 865 height 487
click at [737, 297] on div at bounding box center [752, 306] width 63 height 63
click at [732, 274] on div at bounding box center [751, 306] width 865 height 487
click at [751, 301] on div at bounding box center [752, 306] width 63 height 63
click at [549, 185] on div at bounding box center [751, 306] width 865 height 487
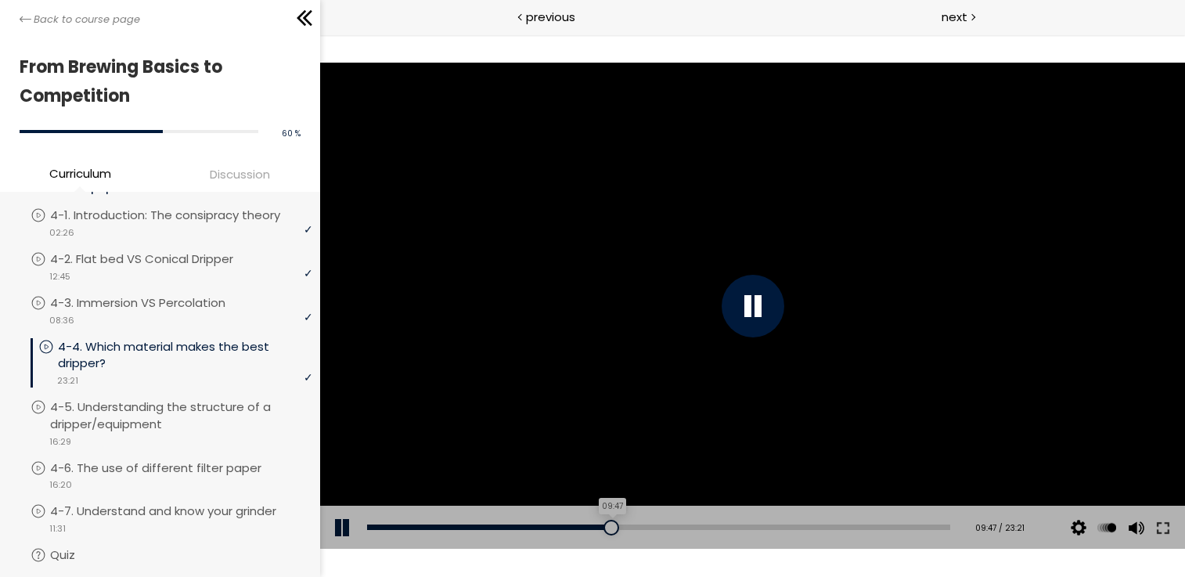
click at [606, 528] on div at bounding box center [611, 528] width 16 height 16
click at [599, 528] on div "09:30" at bounding box center [657, 526] width 583 height 5
click at [684, 264] on div at bounding box center [751, 306] width 865 height 487
click at [499, 225] on div at bounding box center [751, 306] width 865 height 487
click at [636, 248] on div at bounding box center [751, 306] width 865 height 487
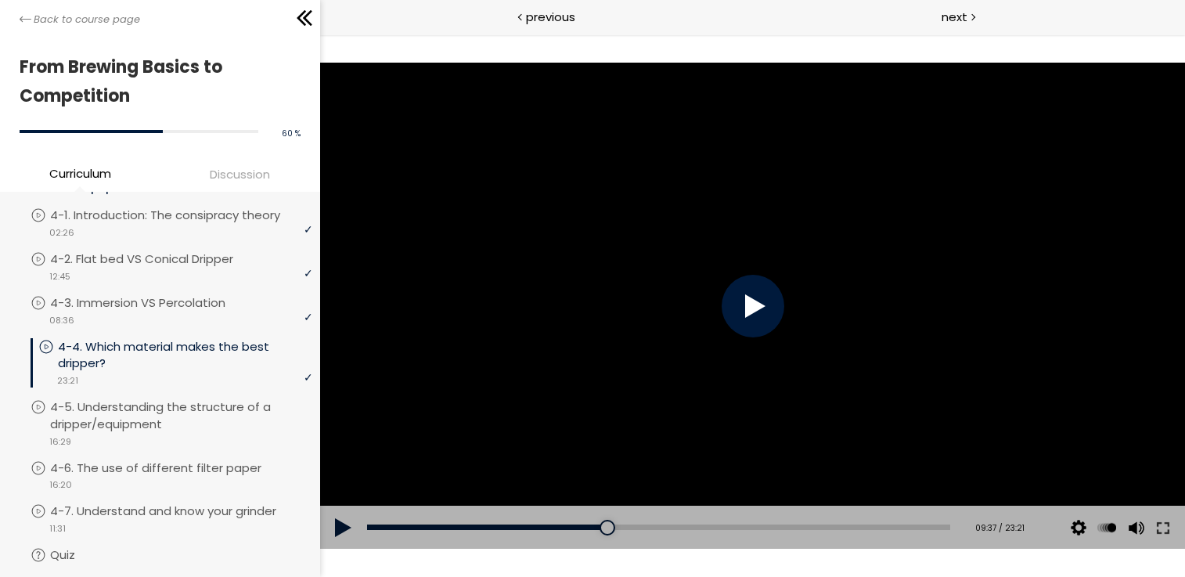
click at [635, 248] on div at bounding box center [751, 306] width 865 height 487
click at [673, 264] on div at bounding box center [751, 306] width 865 height 487
click at [698, 274] on div at bounding box center [751, 306] width 865 height 487
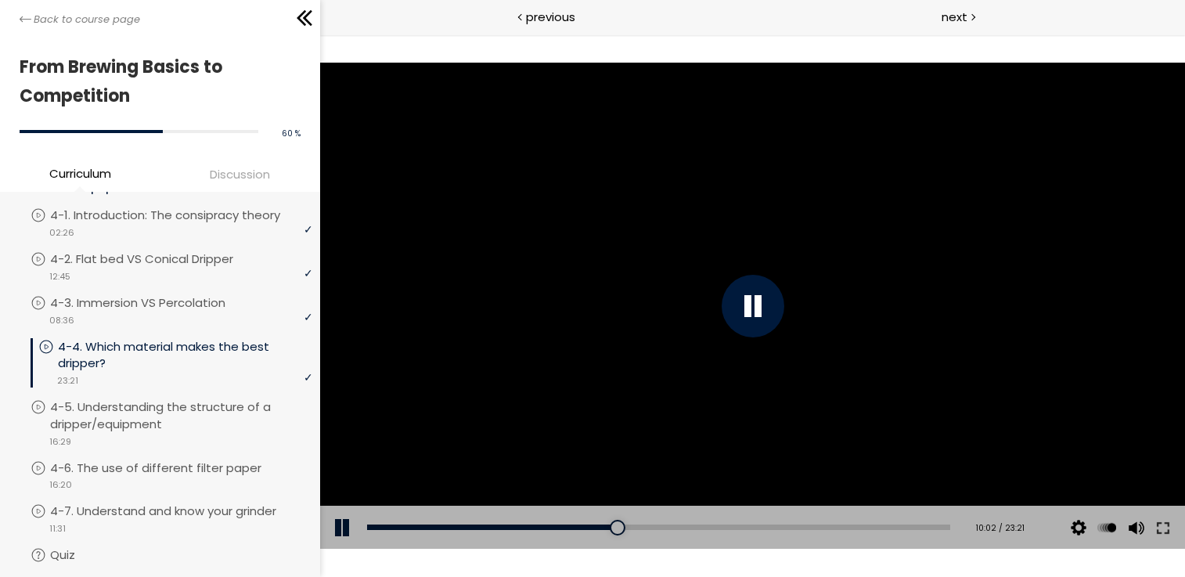
click at [772, 386] on div at bounding box center [751, 306] width 865 height 487
click at [772, 387] on div at bounding box center [751, 306] width 865 height 487
click at [622, 526] on div at bounding box center [630, 528] width 16 height 16
click at [740, 313] on div at bounding box center [752, 306] width 63 height 63
click at [737, 247] on div at bounding box center [751, 306] width 865 height 487
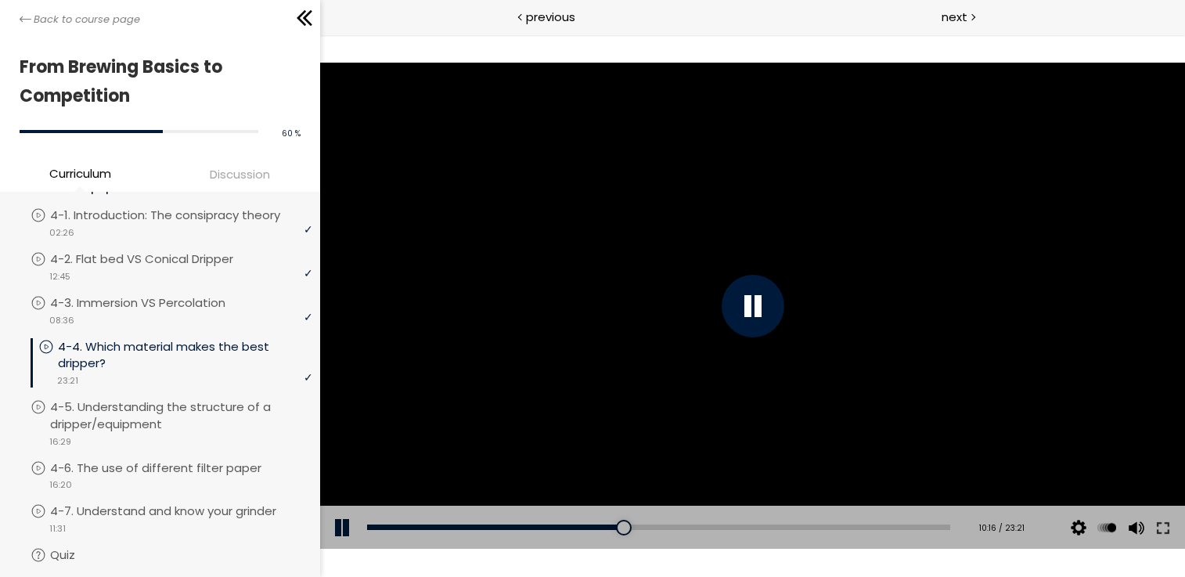
click at [753, 287] on div at bounding box center [752, 306] width 63 height 63
click at [744, 306] on div at bounding box center [752, 306] width 63 height 63
click at [742, 306] on div at bounding box center [752, 306] width 63 height 63
click at [772, 317] on div at bounding box center [752, 306] width 63 height 63
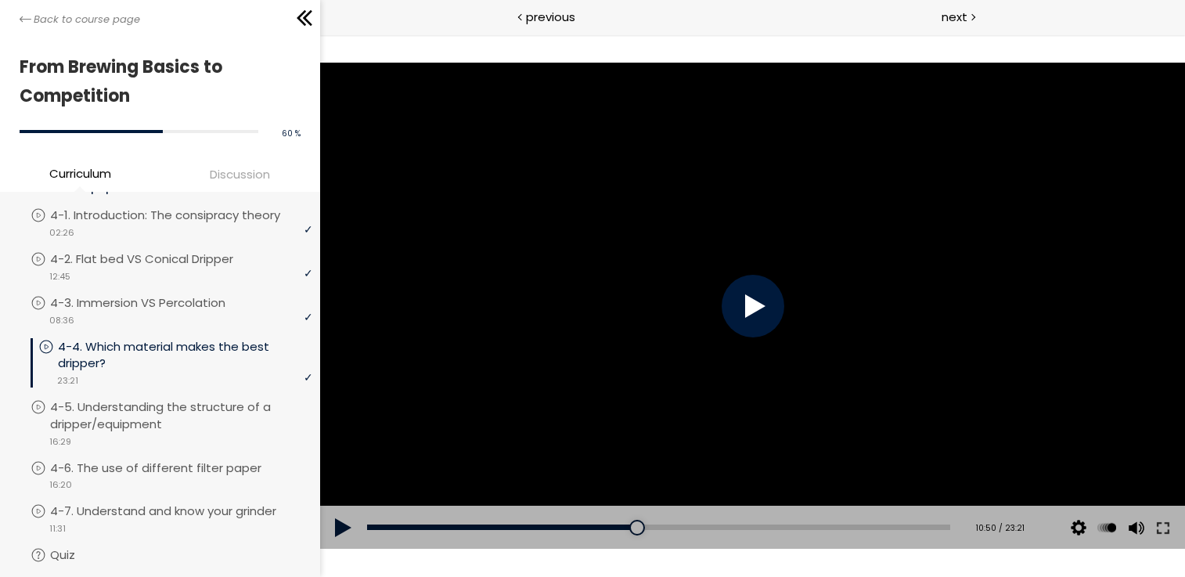
click at [772, 318] on div at bounding box center [752, 306] width 63 height 63
click at [773, 317] on div at bounding box center [752, 306] width 63 height 63
click at [768, 313] on div at bounding box center [752, 306] width 63 height 63
click at [710, 276] on div at bounding box center [751, 306] width 865 height 487
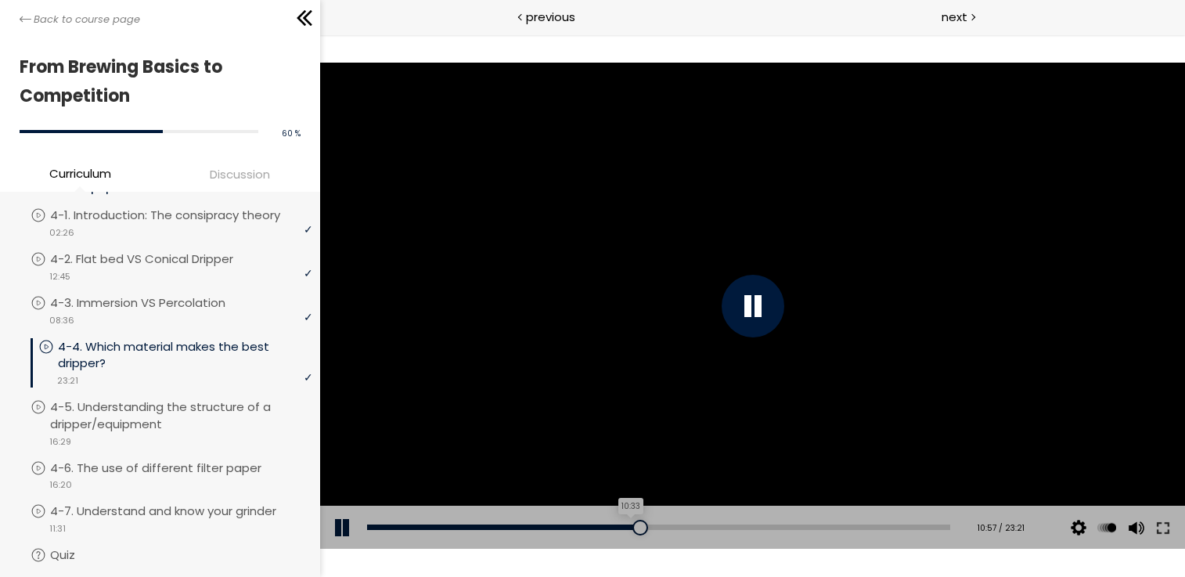
click at [625, 529] on div "10:33" at bounding box center [657, 526] width 583 height 5
click at [673, 349] on div at bounding box center [751, 306] width 865 height 487
click at [673, 351] on div at bounding box center [751, 306] width 865 height 487
click at [705, 380] on div at bounding box center [751, 306] width 865 height 487
click at [712, 342] on div at bounding box center [751, 306] width 865 height 487
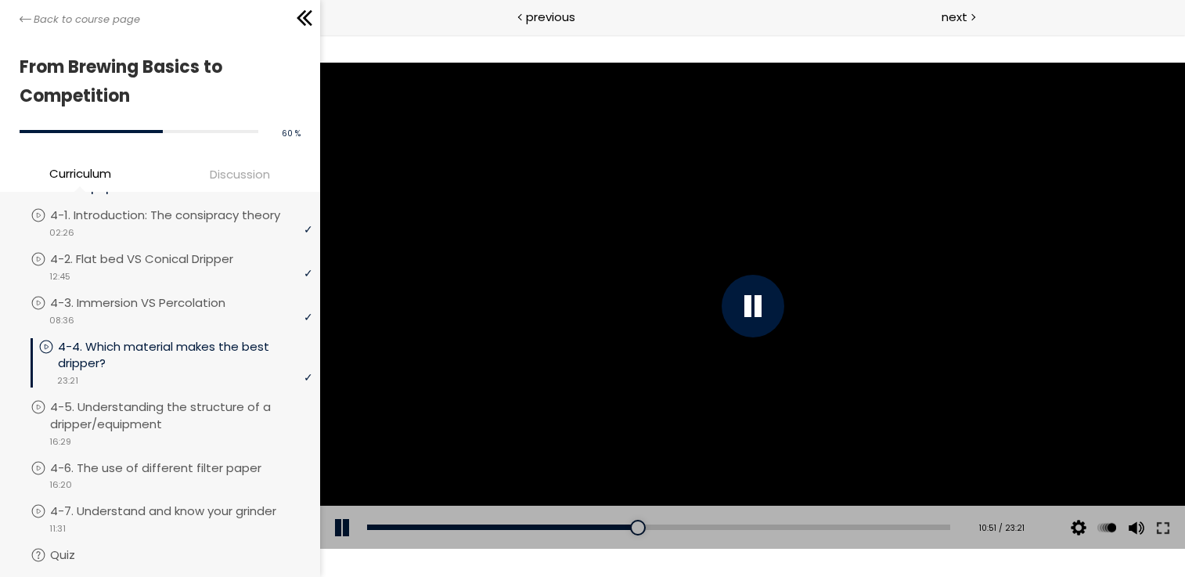
click at [621, 278] on div at bounding box center [751, 306] width 865 height 487
click at [639, 289] on div at bounding box center [751, 306] width 865 height 487
click at [744, 312] on div at bounding box center [752, 306] width 63 height 63
click at [741, 322] on div at bounding box center [751, 306] width 865 height 487
click at [784, 303] on div at bounding box center [751, 306] width 865 height 487
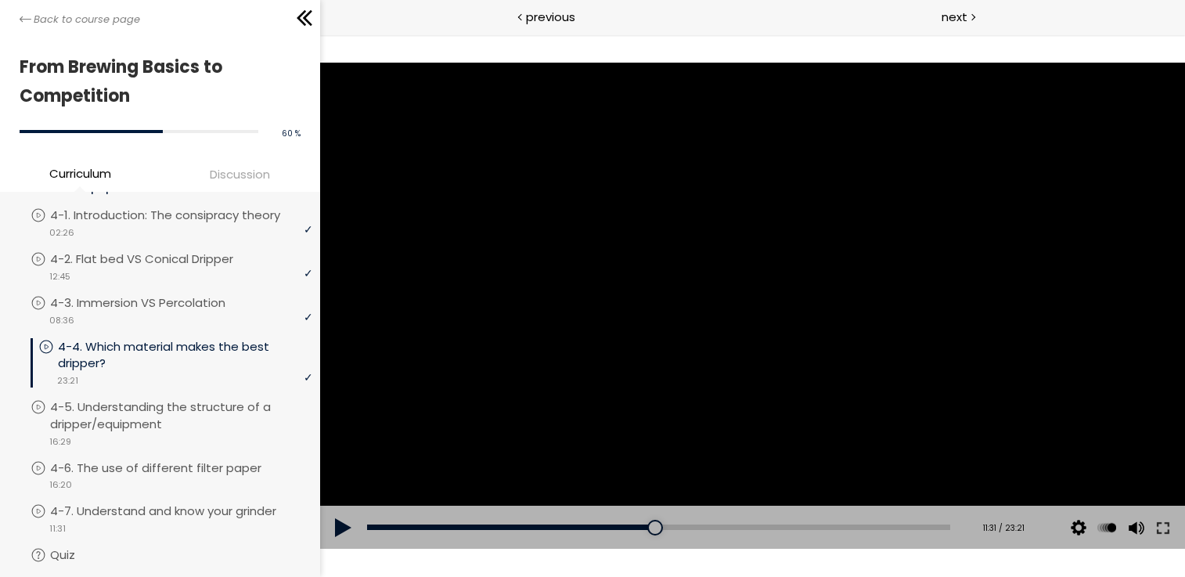
click at [739, 280] on div at bounding box center [751, 306] width 865 height 487
click at [744, 292] on div at bounding box center [752, 306] width 63 height 63
drag, startPoint x: 744, startPoint y: 292, endPoint x: 751, endPoint y: 272, distance: 21.1
click at [743, 291] on div at bounding box center [752, 306] width 63 height 63
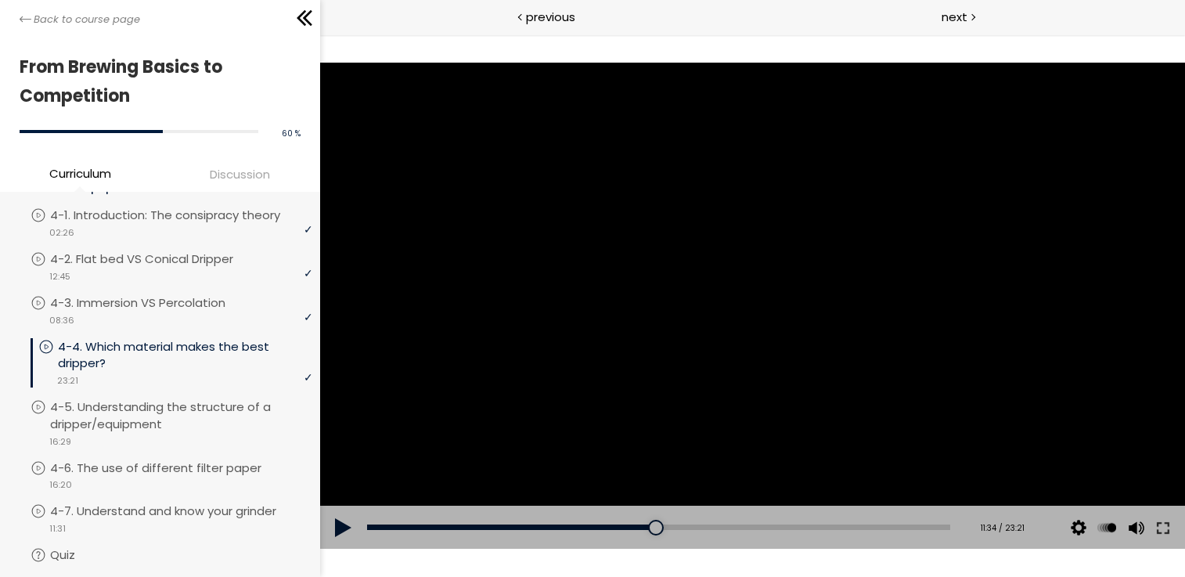
click at [577, 185] on div at bounding box center [751, 306] width 865 height 487
click at [752, 171] on div at bounding box center [751, 306] width 865 height 487
click at [821, 202] on div at bounding box center [751, 306] width 865 height 487
click at [813, 217] on div at bounding box center [751, 306] width 865 height 487
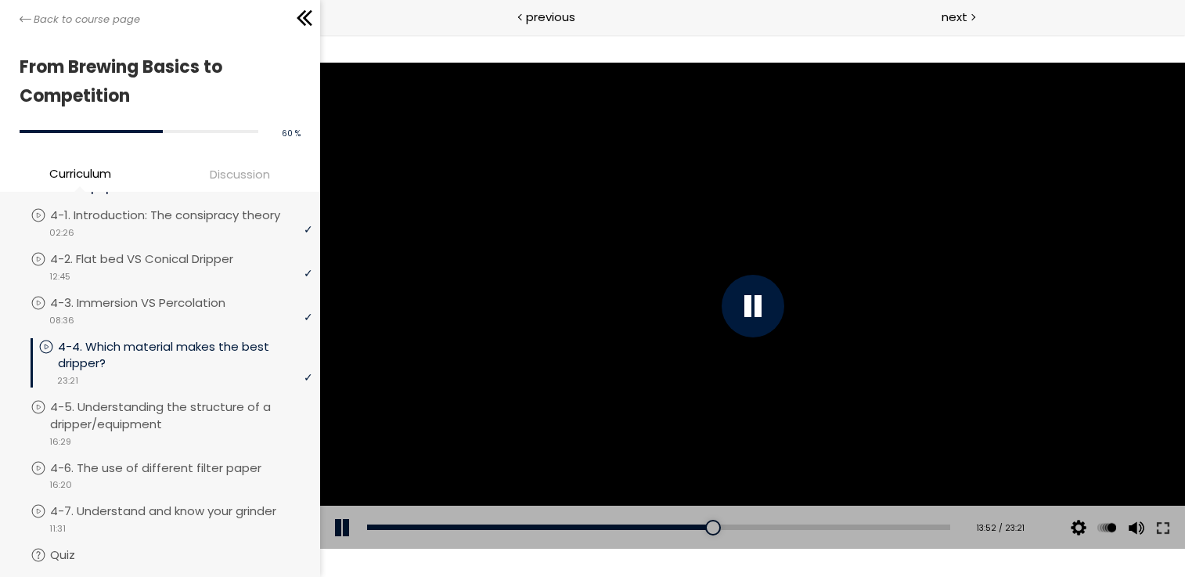
click at [823, 229] on div at bounding box center [751, 306] width 865 height 487
click at [831, 232] on div at bounding box center [751, 306] width 865 height 487
click at [720, 207] on div at bounding box center [751, 306] width 865 height 487
click at [724, 213] on div at bounding box center [751, 306] width 865 height 487
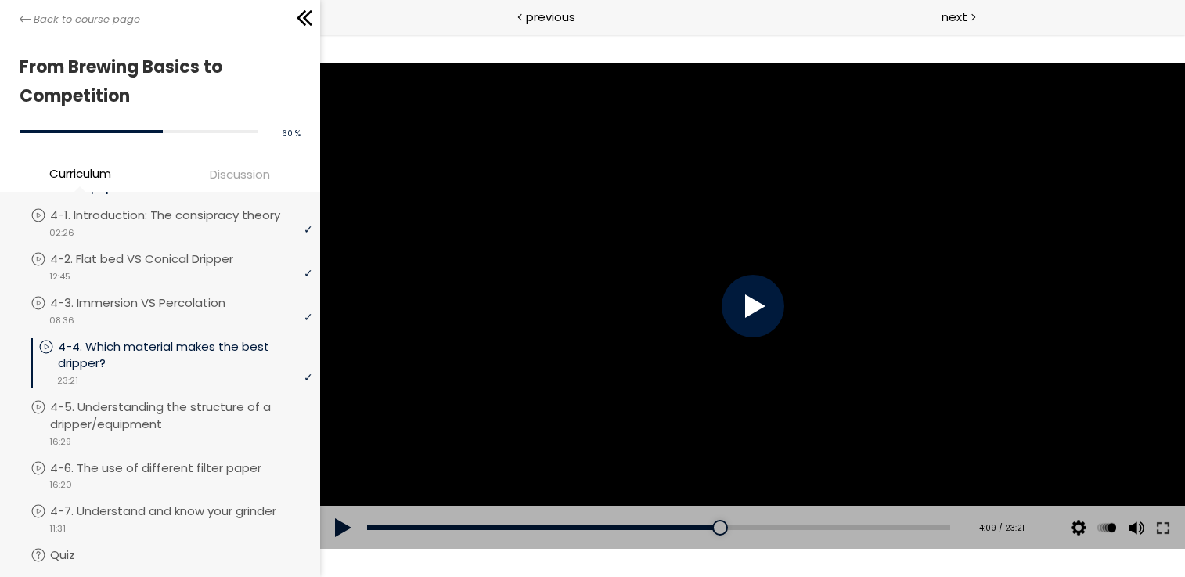
click at [724, 213] on div at bounding box center [751, 306] width 865 height 487
click at [728, 217] on div at bounding box center [751, 306] width 865 height 487
click at [758, 237] on div at bounding box center [751, 306] width 865 height 487
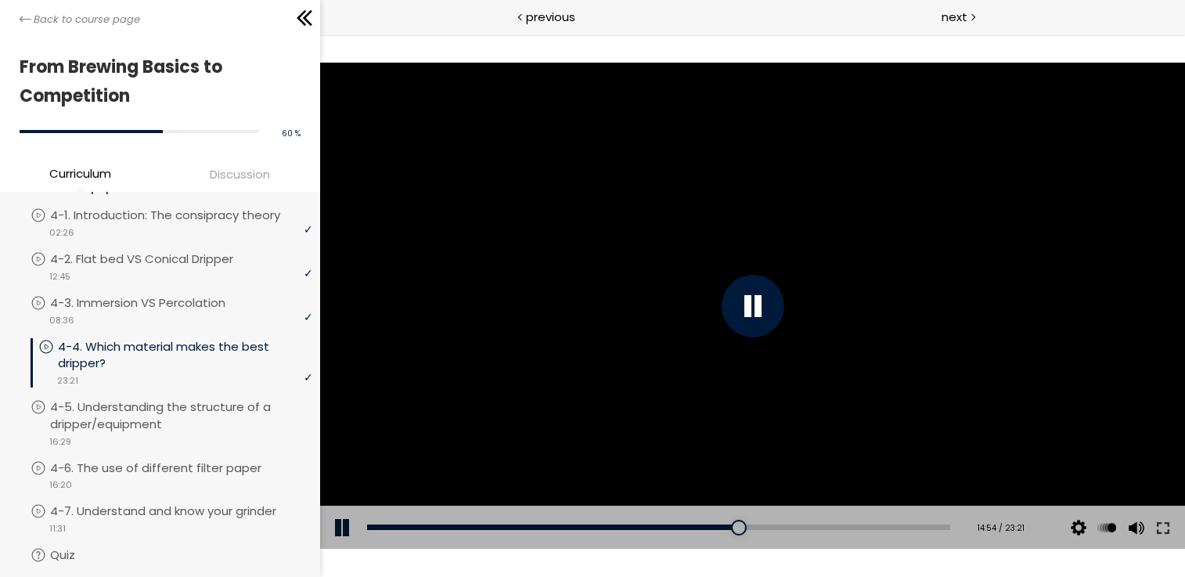
click at [755, 217] on div at bounding box center [751, 306] width 865 height 487
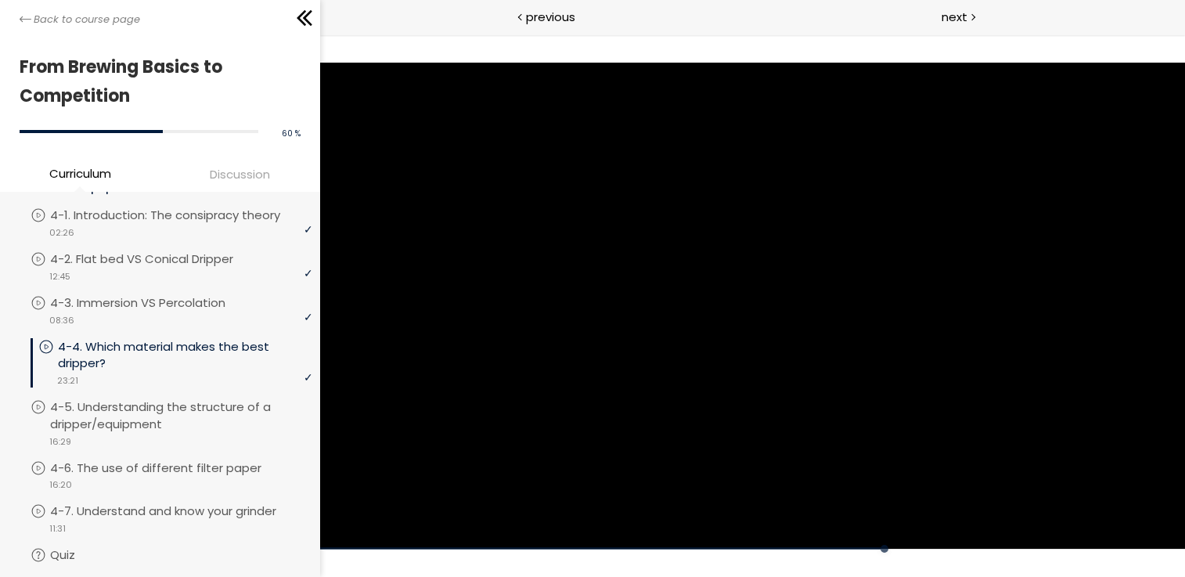
click at [709, 191] on div at bounding box center [751, 306] width 865 height 487
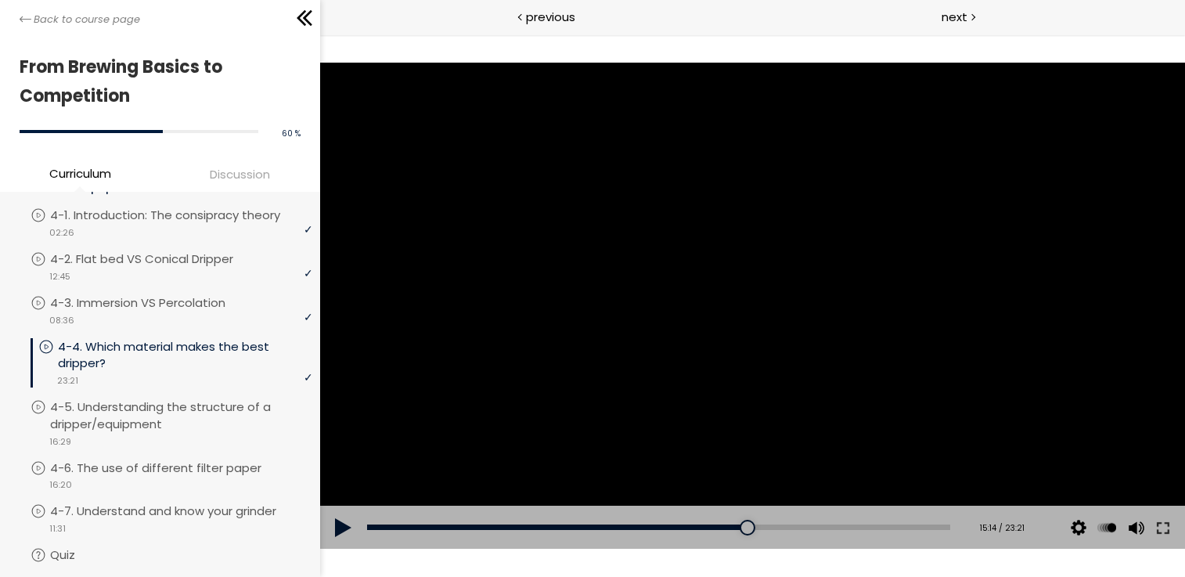
click at [709, 191] on div at bounding box center [751, 306] width 865 height 487
click at [738, 196] on div at bounding box center [751, 306] width 865 height 487
click at [740, 249] on div at bounding box center [751, 306] width 865 height 487
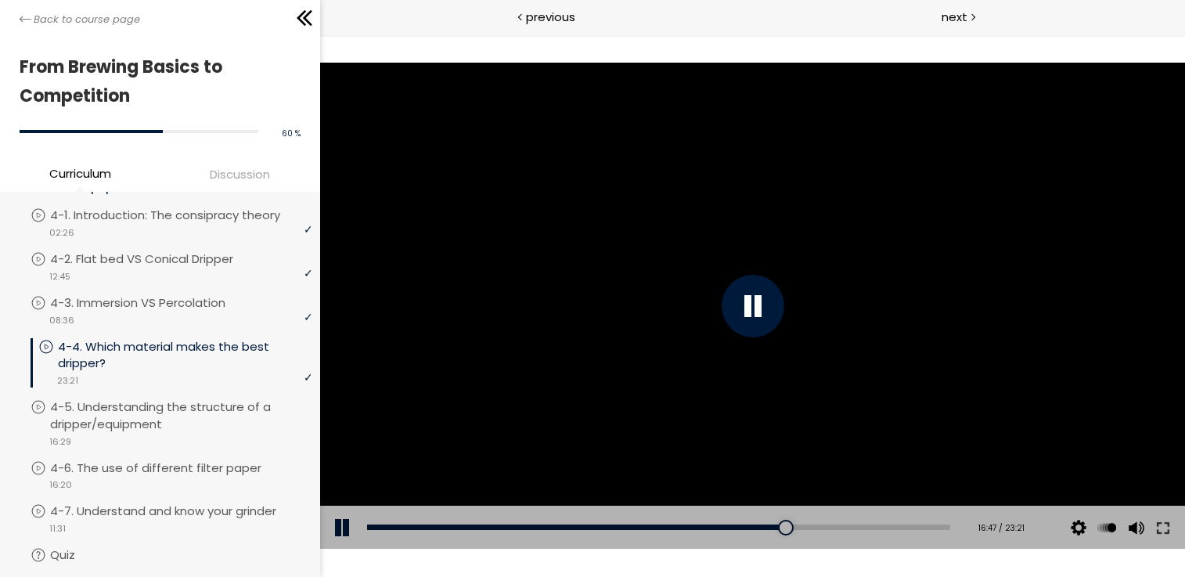
click at [673, 238] on div at bounding box center [751, 306] width 865 height 487
click at [712, 229] on div at bounding box center [751, 306] width 865 height 487
click at [722, 229] on div at bounding box center [751, 306] width 865 height 487
click at [722, 228] on div at bounding box center [751, 306] width 865 height 487
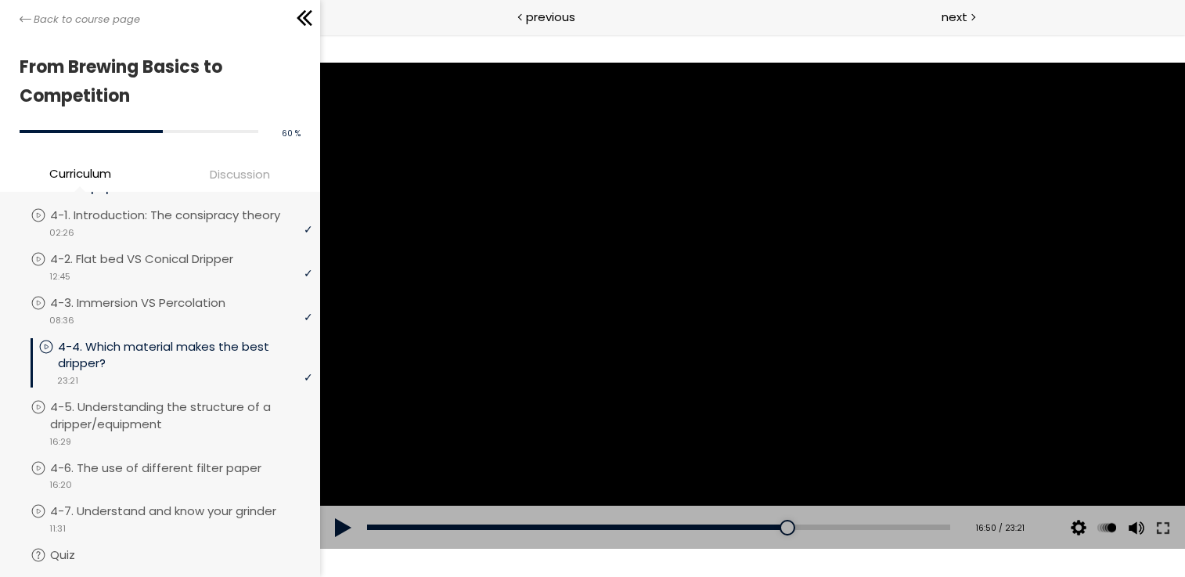
click at [724, 230] on div at bounding box center [751, 306] width 865 height 487
click at [722, 229] on div at bounding box center [751, 306] width 865 height 487
click at [726, 300] on div at bounding box center [751, 306] width 865 height 487
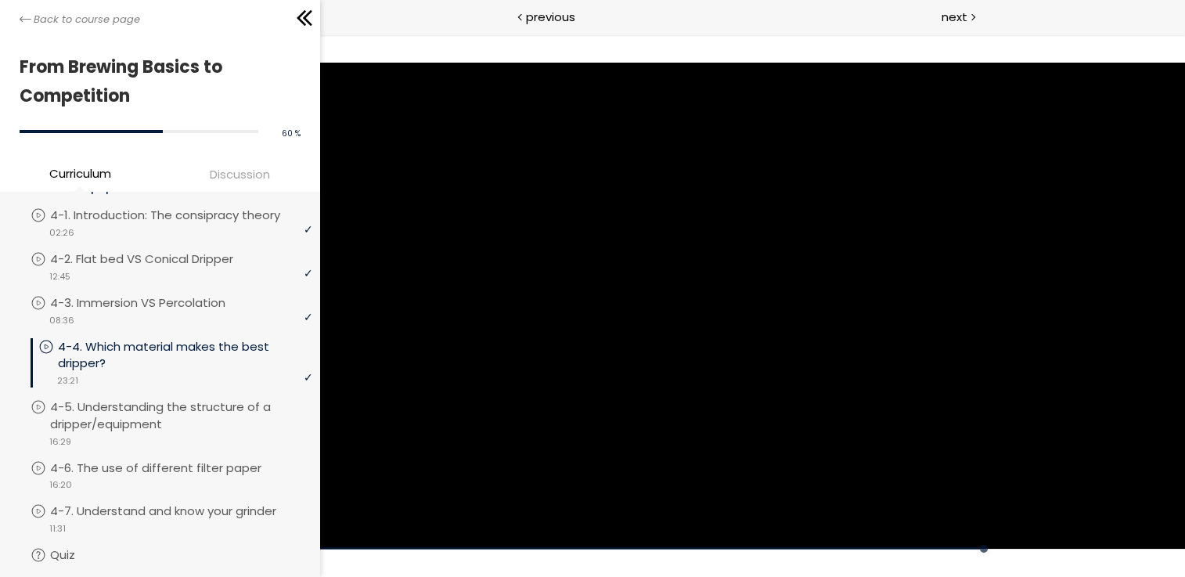
click at [775, 311] on div at bounding box center [751, 306] width 865 height 487
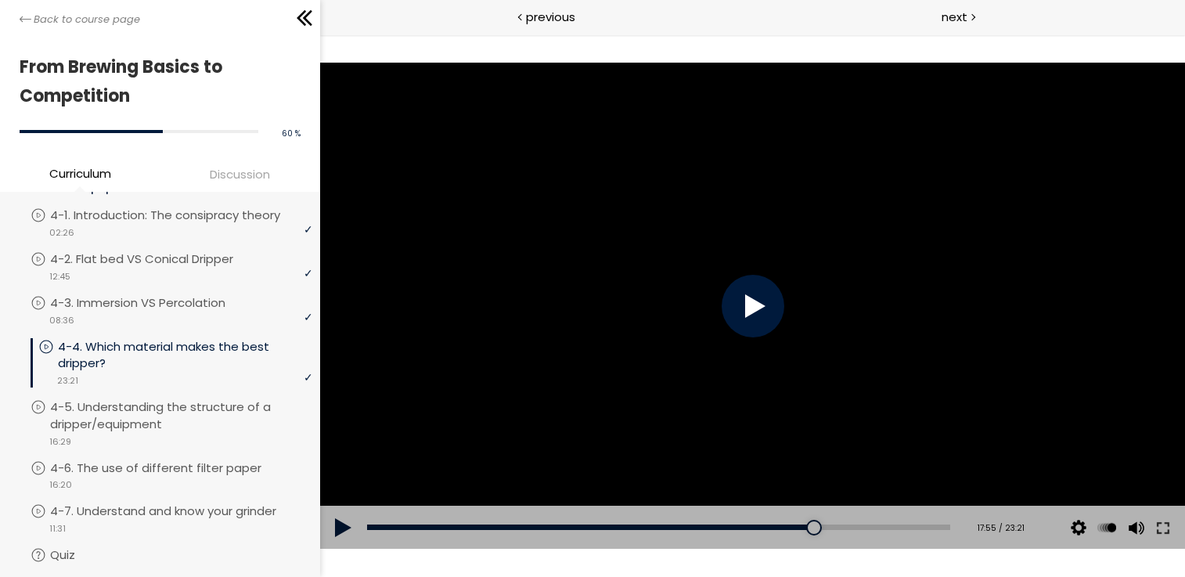
click at [775, 311] on div at bounding box center [752, 306] width 63 height 63
click at [790, 311] on div at bounding box center [751, 306] width 865 height 487
click at [722, 257] on div at bounding box center [751, 306] width 865 height 487
click at [743, 258] on div at bounding box center [751, 306] width 865 height 487
click at [742, 258] on div at bounding box center [751, 306] width 865 height 487
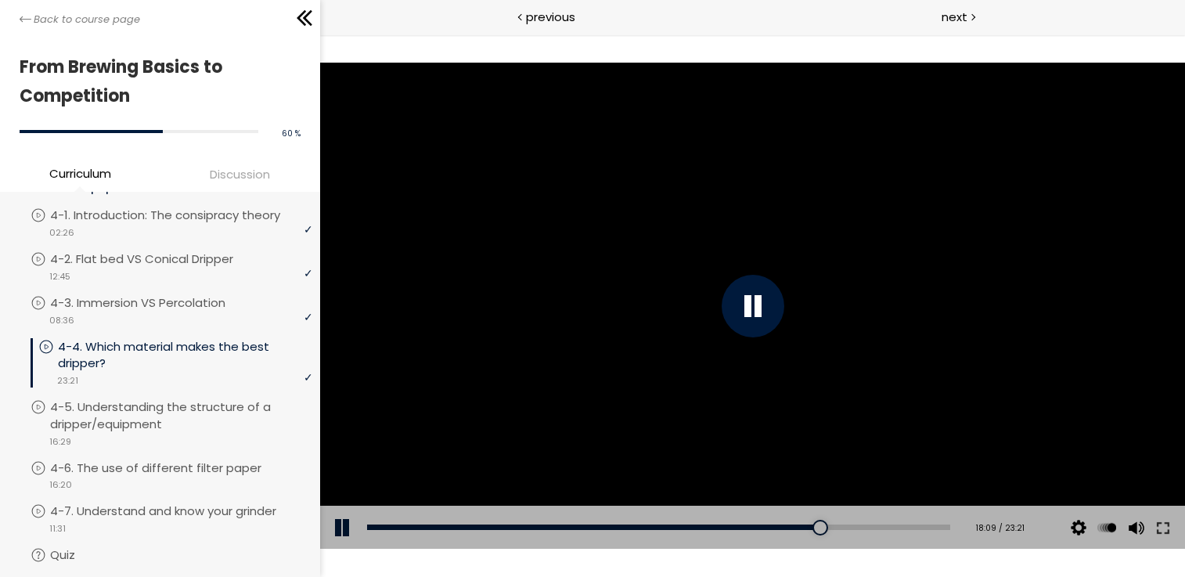
click at [750, 250] on div at bounding box center [751, 306] width 865 height 487
click at [751, 251] on div at bounding box center [751, 306] width 865 height 487
click at [760, 252] on div at bounding box center [751, 306] width 865 height 487
click at [874, 268] on div at bounding box center [751, 306] width 865 height 487
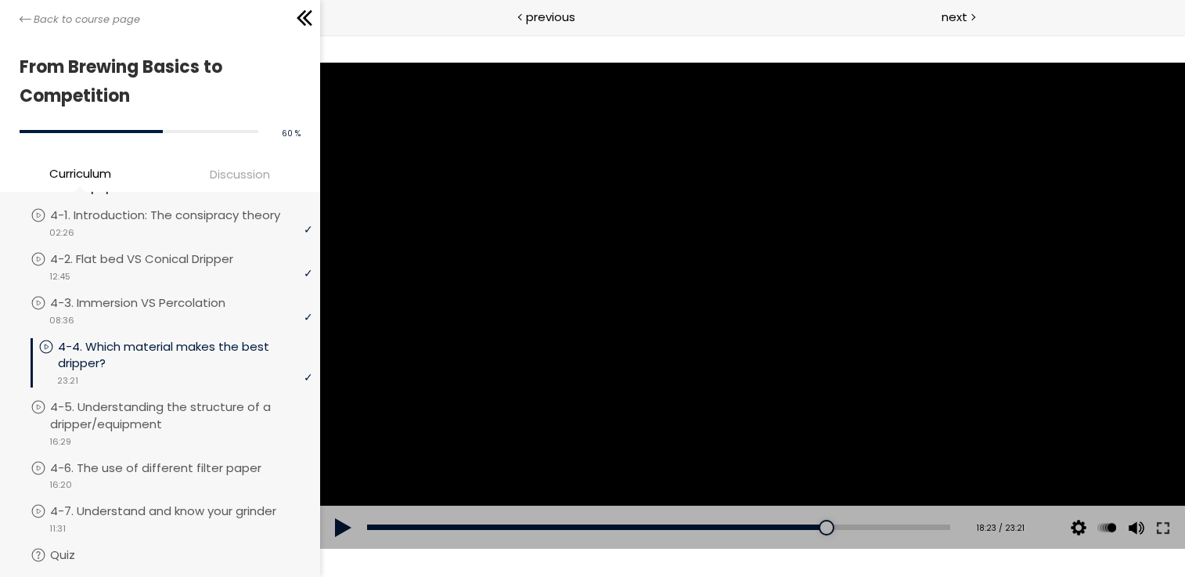
click at [864, 268] on div at bounding box center [751, 306] width 865 height 487
click at [856, 524] on div "20:03" at bounding box center [657, 526] width 583 height 5
click at [866, 524] on div "20:25" at bounding box center [657, 526] width 583 height 5
click at [876, 529] on div "20:49" at bounding box center [657, 526] width 583 height 5
click at [774, 285] on div at bounding box center [752, 306] width 63 height 63
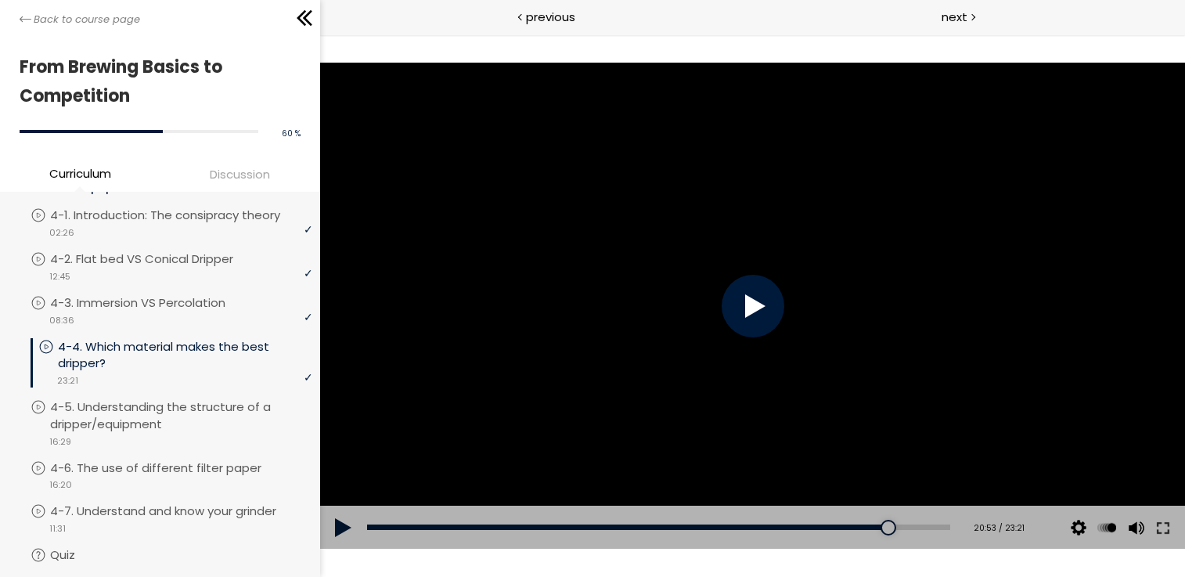
click at [774, 285] on div at bounding box center [752, 306] width 63 height 63
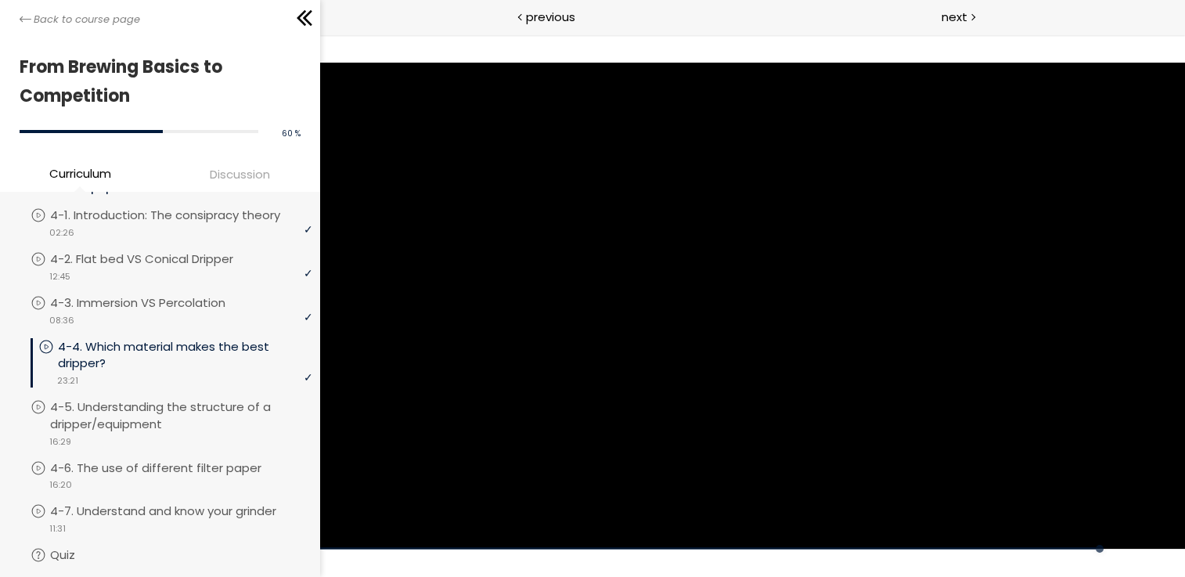
click at [774, 285] on div at bounding box center [751, 306] width 865 height 487
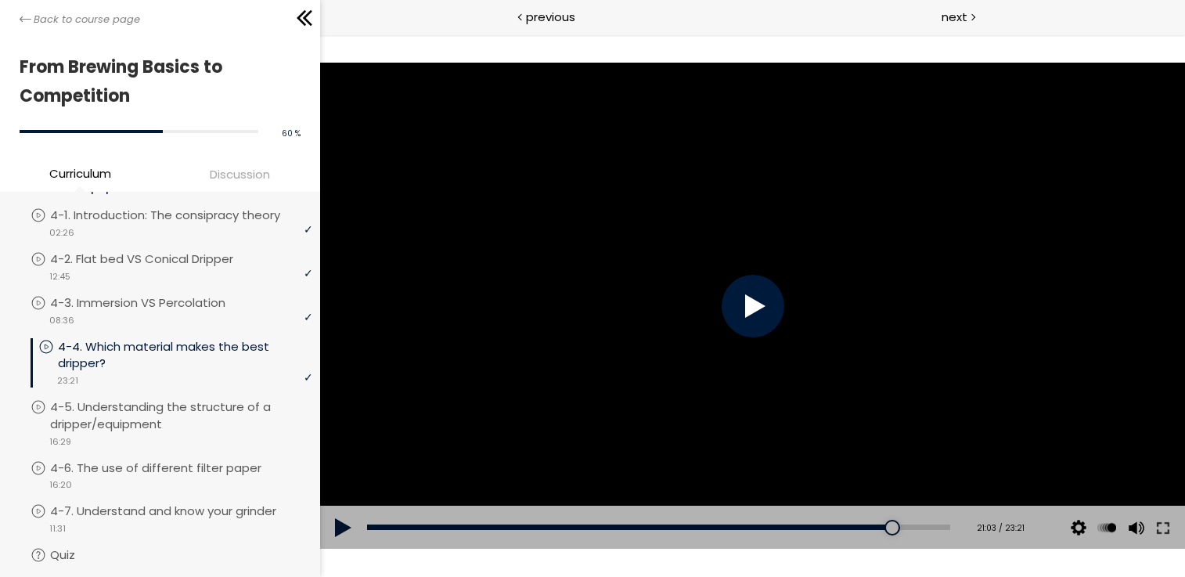
click at [756, 271] on div at bounding box center [751, 306] width 865 height 487
click at [751, 305] on div at bounding box center [752, 306] width 63 height 63
click at [751, 300] on div at bounding box center [752, 306] width 63 height 63
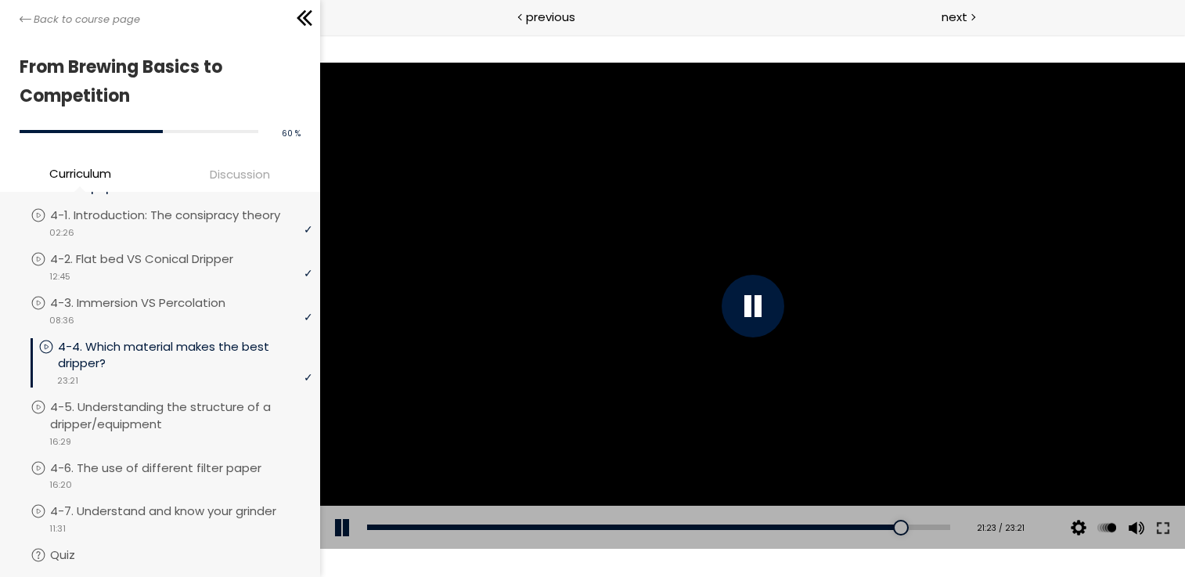
click at [750, 297] on div at bounding box center [752, 306] width 63 height 63
click at [762, 305] on div at bounding box center [752, 306] width 63 height 63
click at [760, 297] on div at bounding box center [752, 306] width 63 height 63
click at [753, 297] on div at bounding box center [752, 306] width 63 height 63
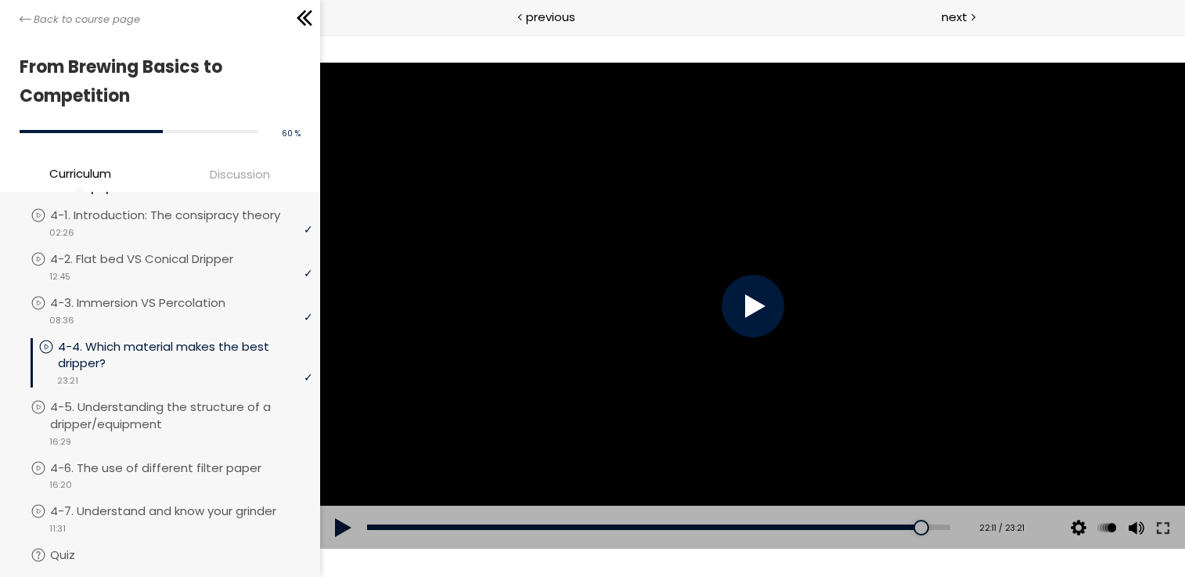
click at [753, 297] on div at bounding box center [752, 306] width 63 height 63
click at [753, 302] on div at bounding box center [752, 306] width 63 height 63
click at [751, 297] on div at bounding box center [752, 306] width 63 height 63
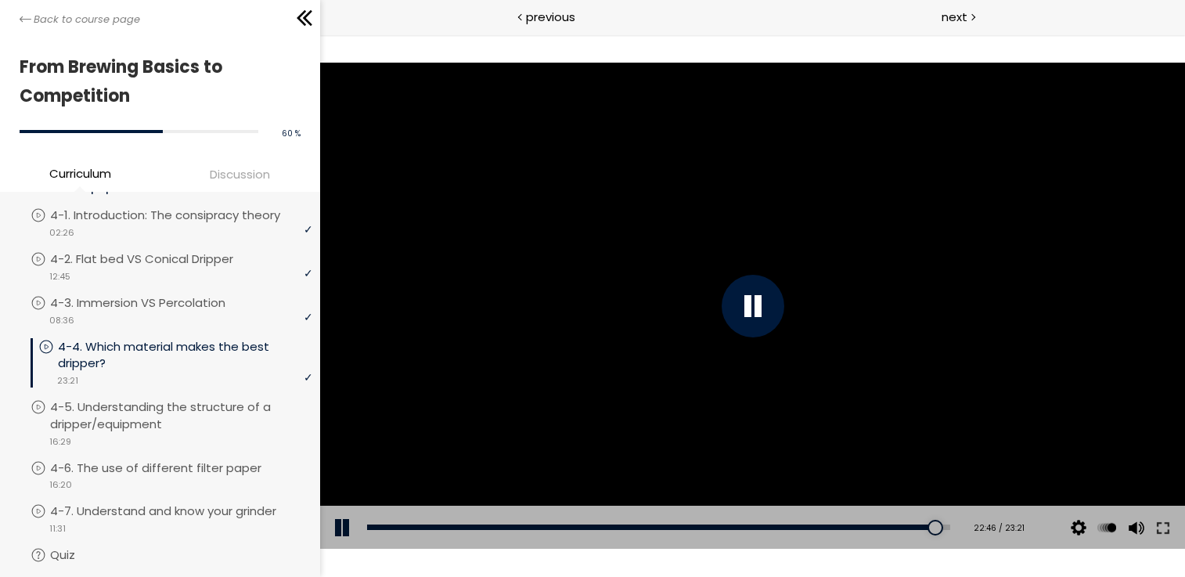
click at [751, 297] on div at bounding box center [752, 306] width 63 height 63
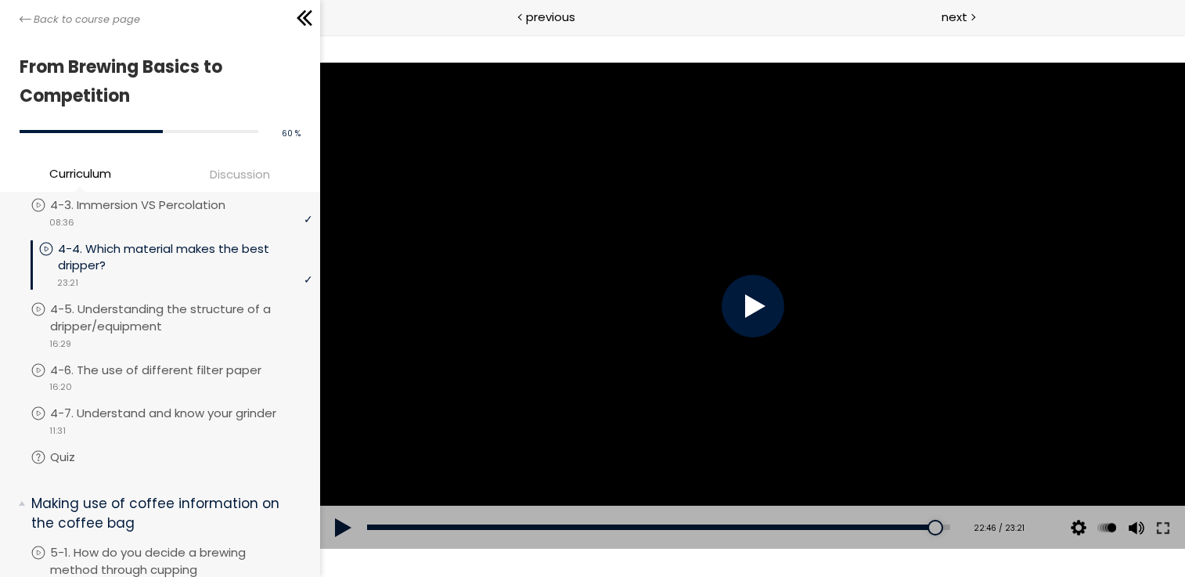
scroll to position [1209, 0]
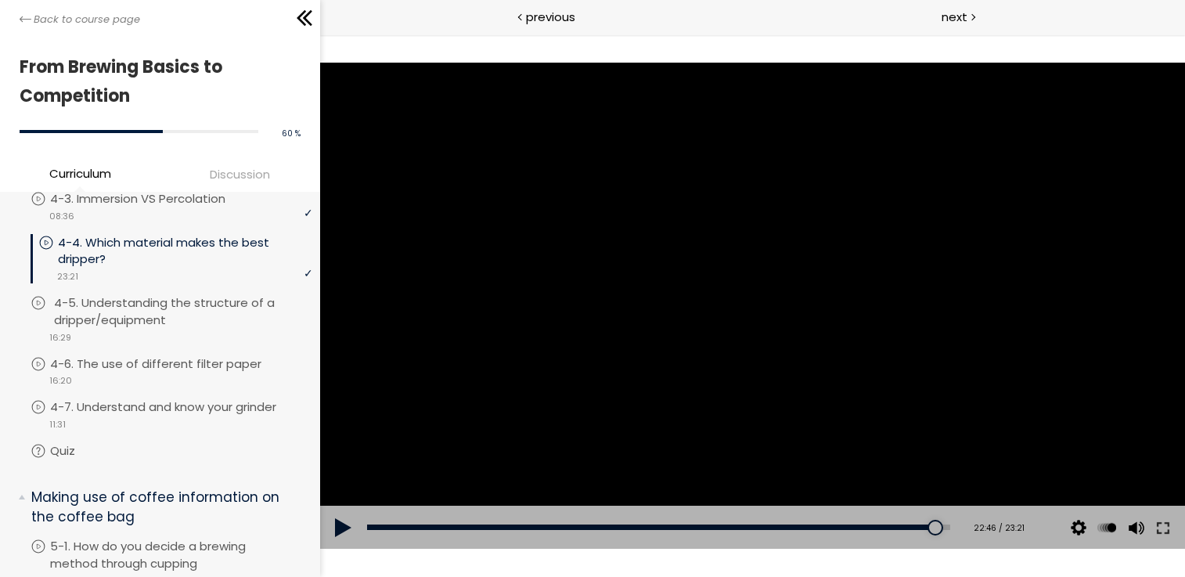
click at [124, 315] on p "4-5. Understanding the structure of a dripper/equipment" at bounding box center [185, 311] width 262 height 34
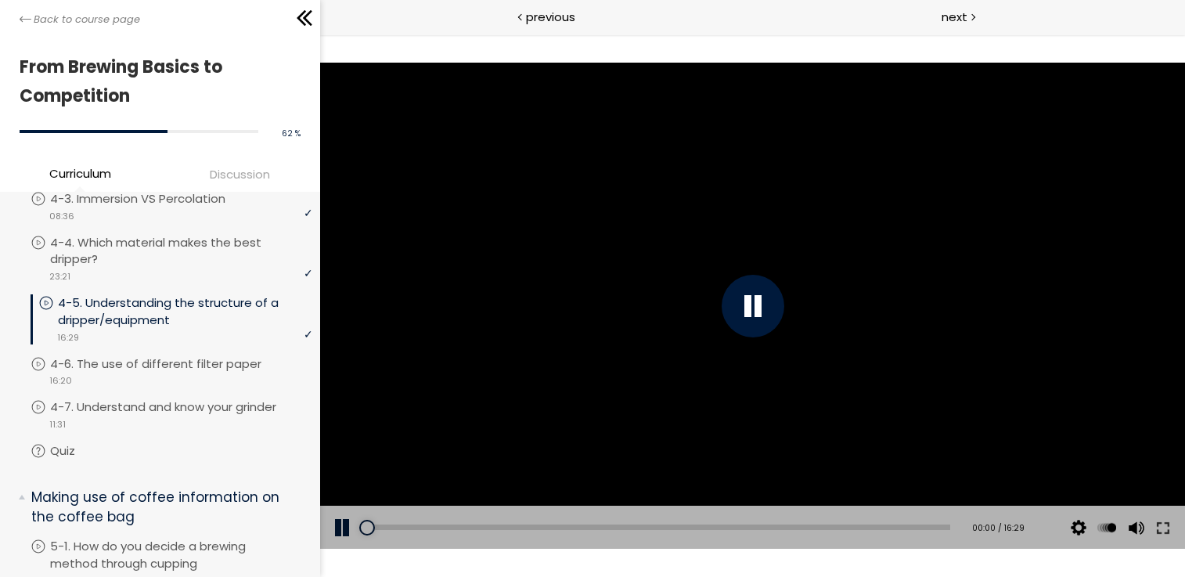
click at [751, 311] on div at bounding box center [752, 306] width 63 height 63
